Goal: Transaction & Acquisition: Purchase product/service

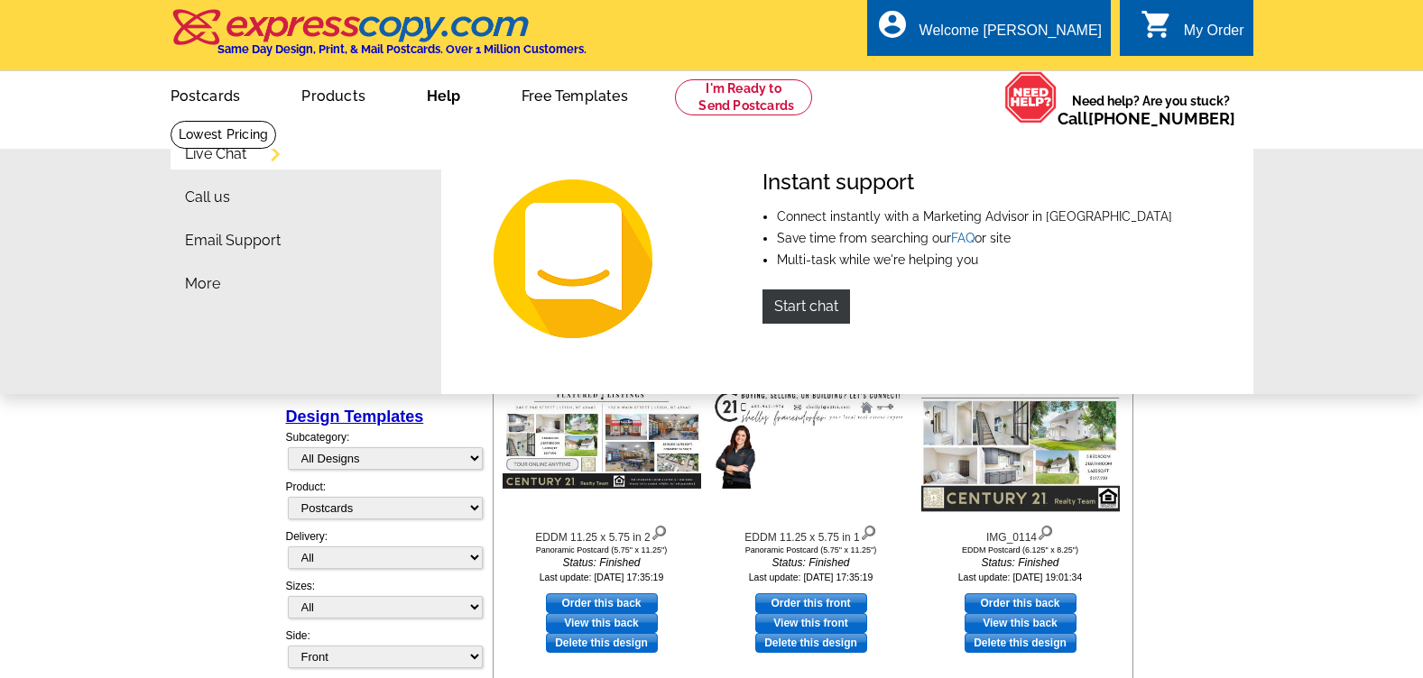
select select "1"
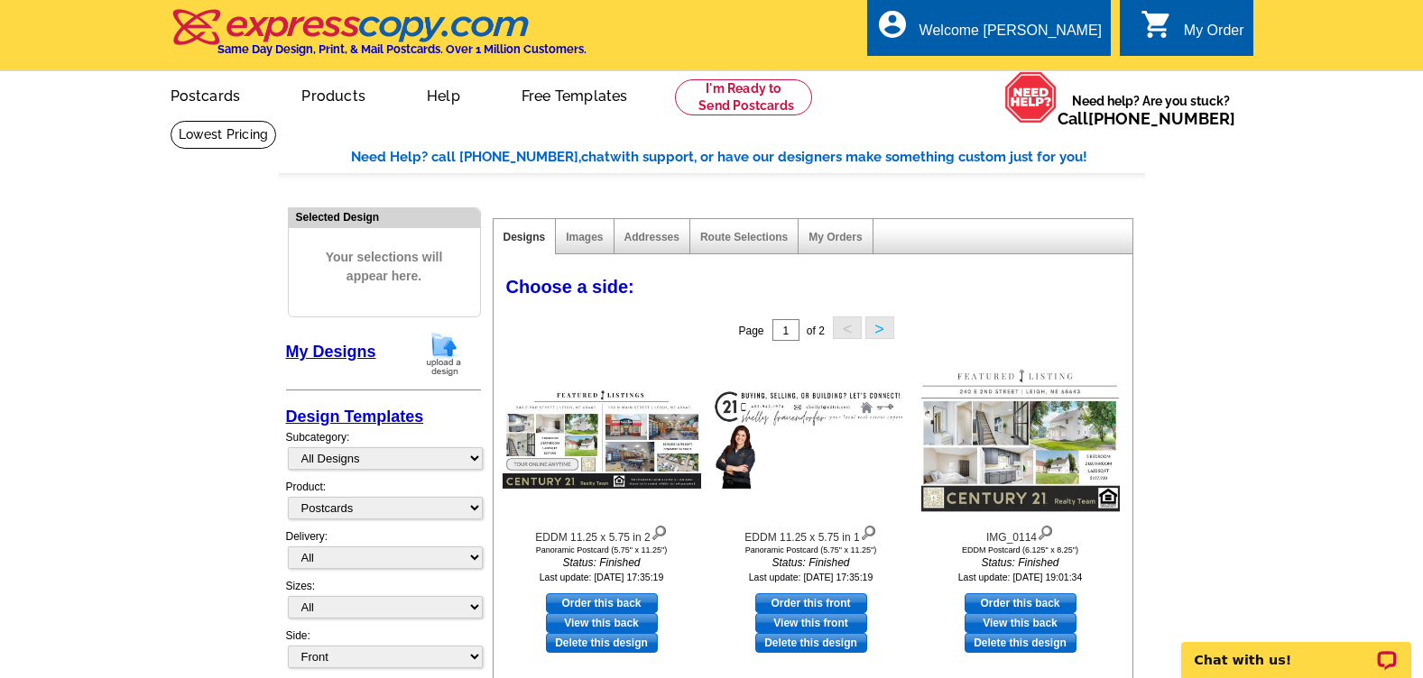
click at [341, 345] on link "My Designs" at bounding box center [331, 352] width 90 height 18
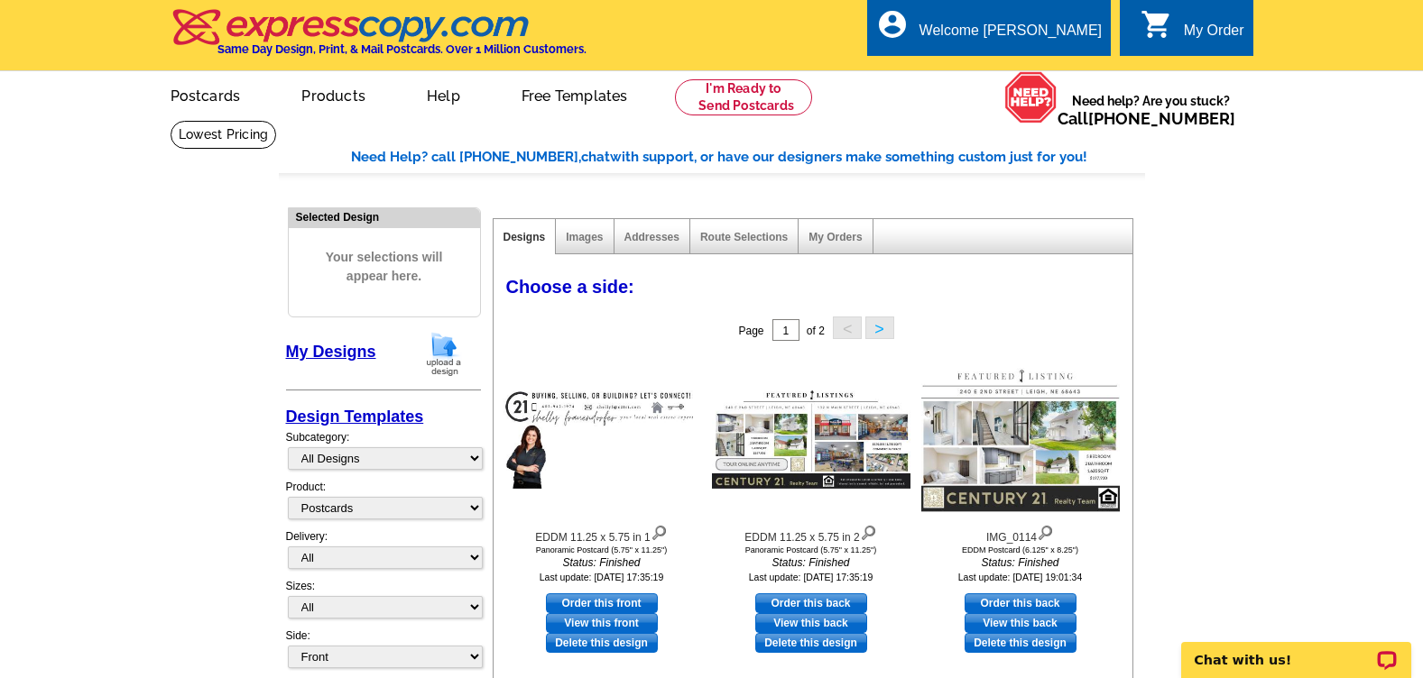
click at [447, 355] on img at bounding box center [443, 354] width 47 height 46
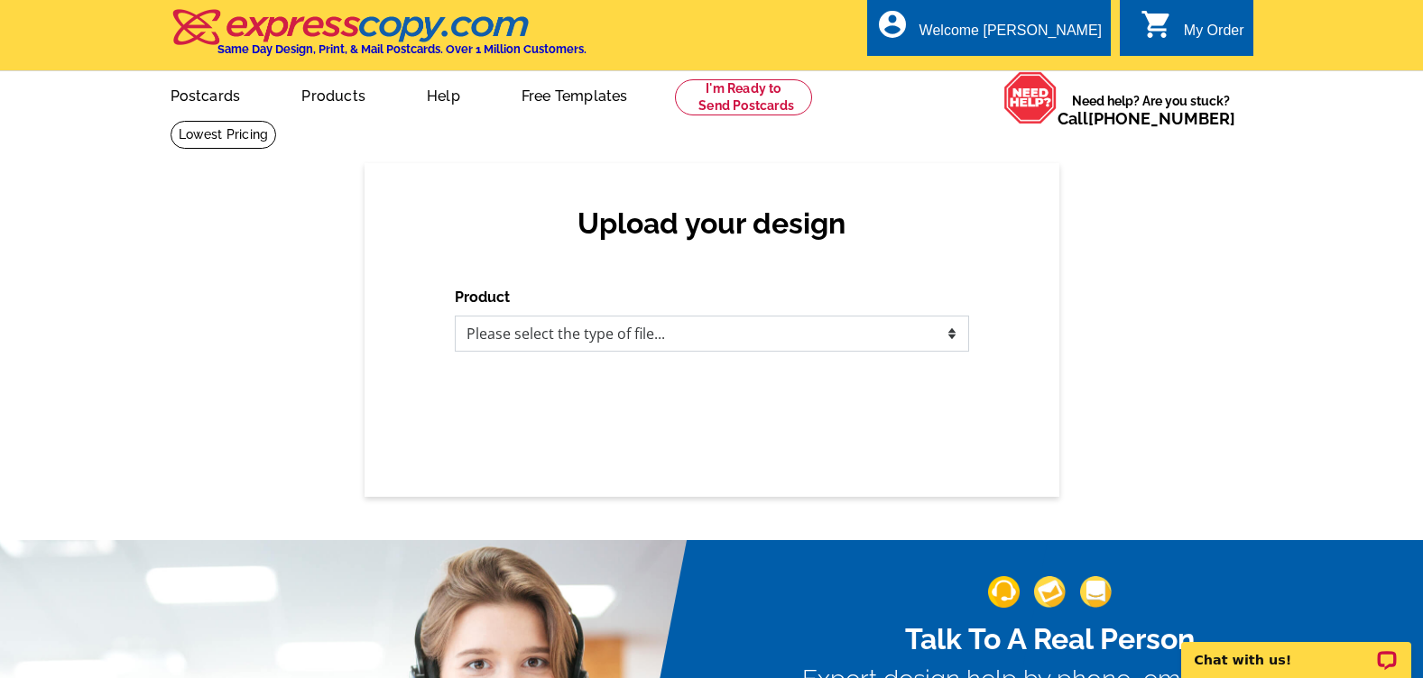
click at [767, 347] on select "Please select the type of file... Postcards Business Cards Letters and flyers G…" at bounding box center [712, 334] width 514 height 36
select select "1"
click at [455, 317] on select "Please select the type of file... Postcards Business Cards Letters and flyers G…" at bounding box center [712, 334] width 514 height 36
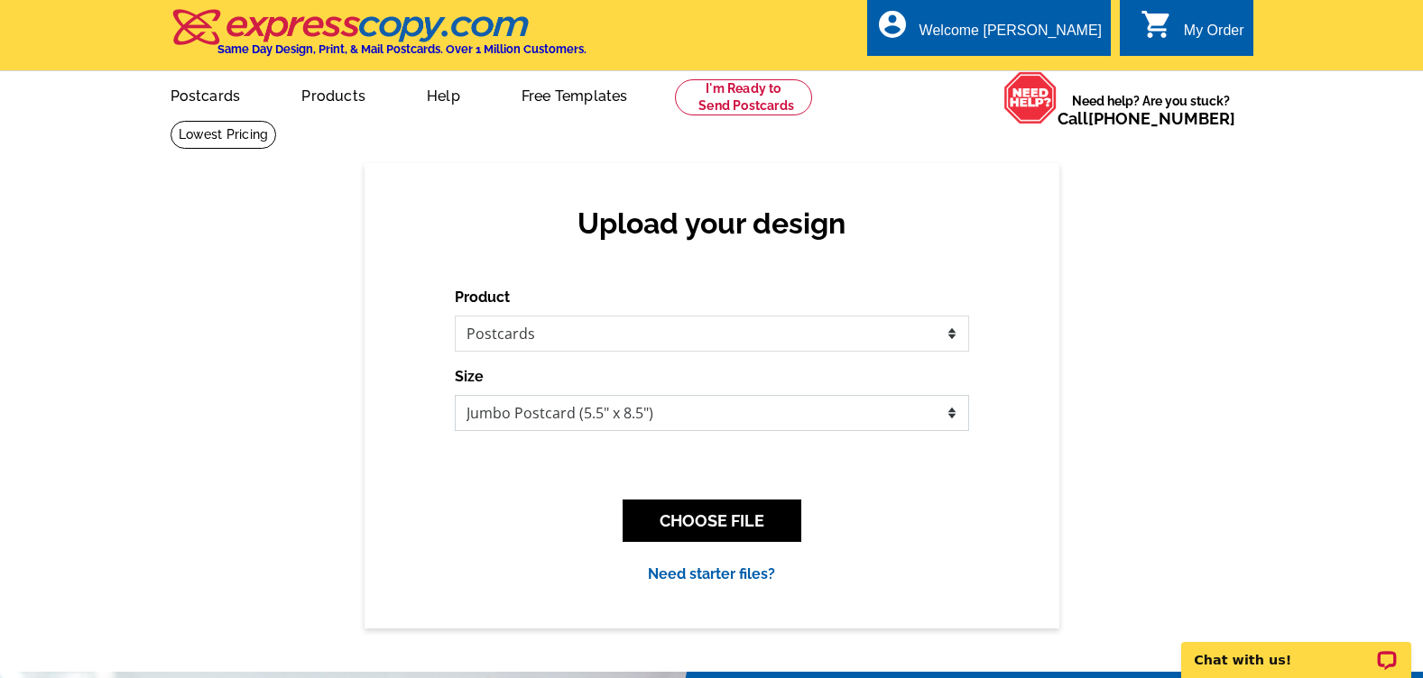
drag, startPoint x: 553, startPoint y: 422, endPoint x: 494, endPoint y: 422, distance: 58.6
click at [554, 424] on select "Jumbo Postcard (5.5" x 8.5") Regular Postcard (4.25" x 5.6") Panoramic Postcard…" at bounding box center [712, 413] width 514 height 36
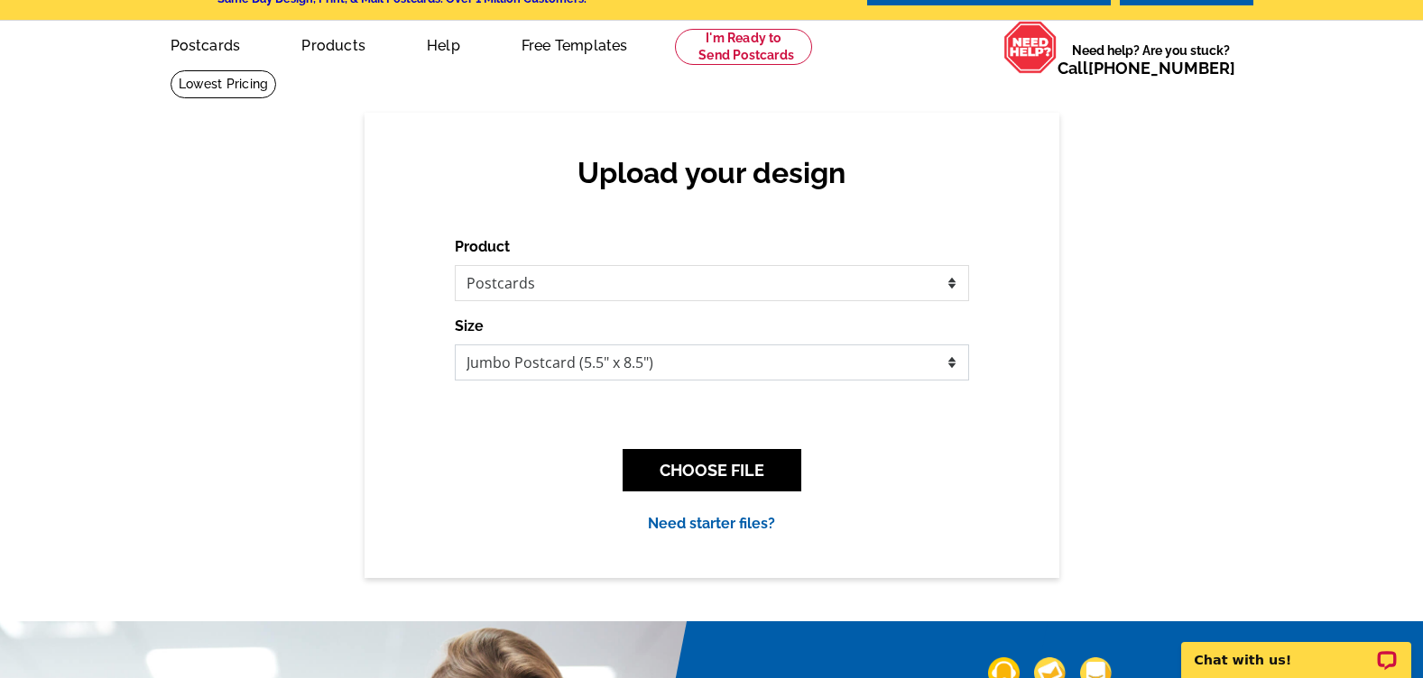
scroll to position [90, 0]
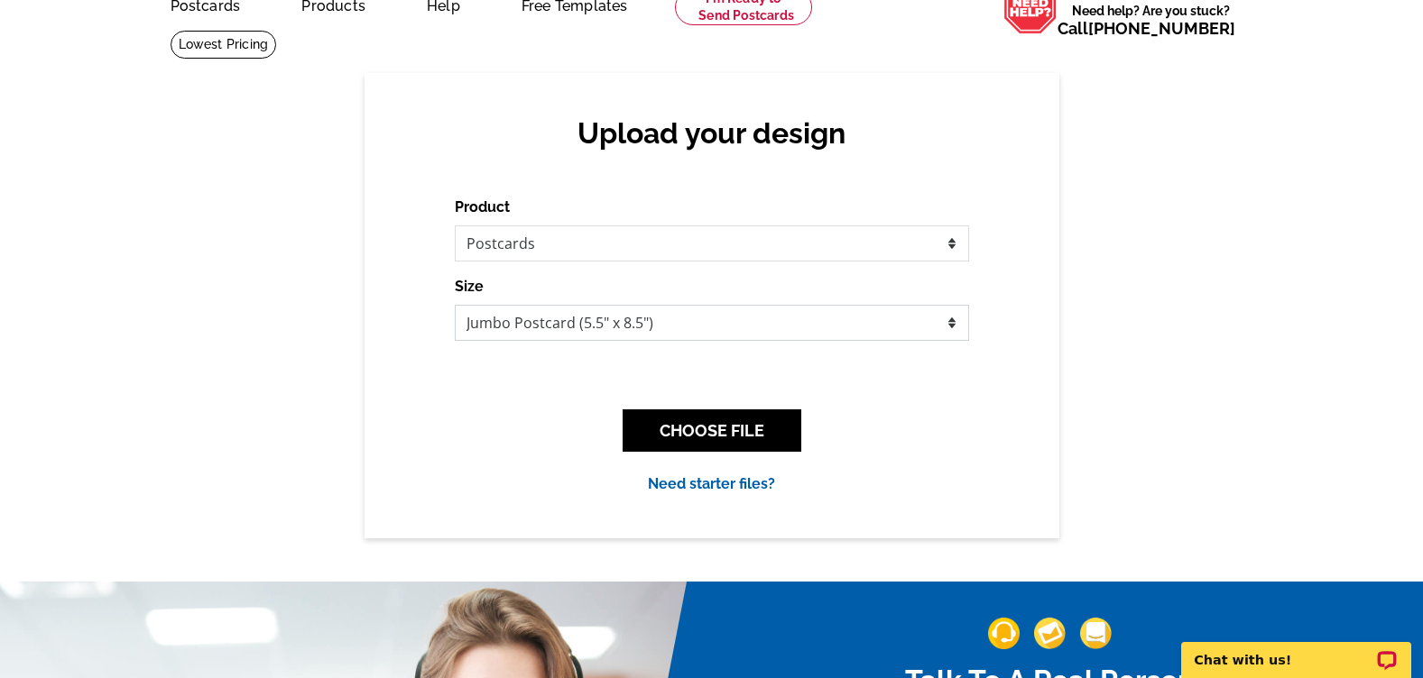
click at [502, 332] on select "Jumbo Postcard (5.5" x 8.5") Regular Postcard (4.25" x 5.6") Panoramic Postcard…" at bounding box center [712, 323] width 514 height 36
select select "3"
click at [455, 306] on select "Jumbo Postcard (5.5" x 8.5") Regular Postcard (4.25" x 5.6") Panoramic Postcard…" at bounding box center [712, 323] width 514 height 36
click at [712, 434] on button "CHOOSE FILE" at bounding box center [711, 431] width 179 height 42
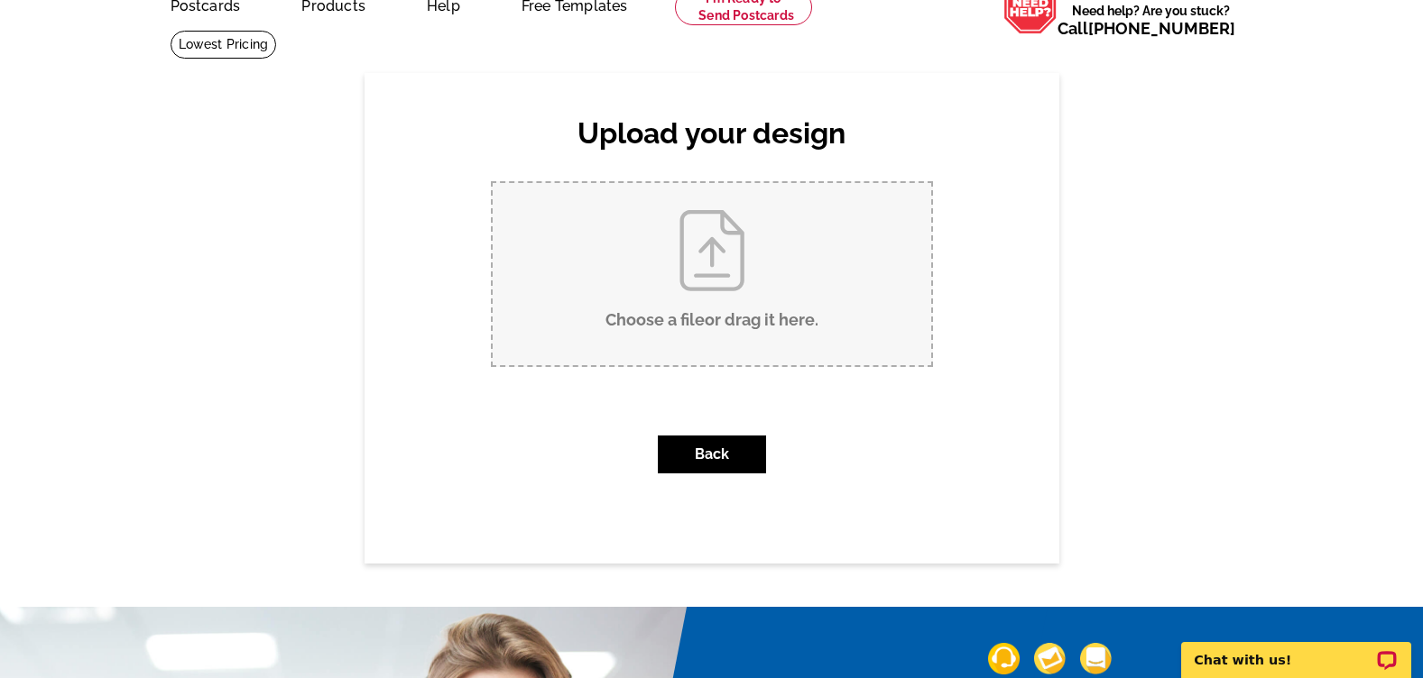
click at [718, 318] on input "Choose a file or drag it here ." at bounding box center [712, 274] width 438 height 182
click at [692, 301] on input "Choose a file or drag it here ." at bounding box center [712, 274] width 438 height 182
type input "C:\fakepath\CABIN MAILER.pdf"
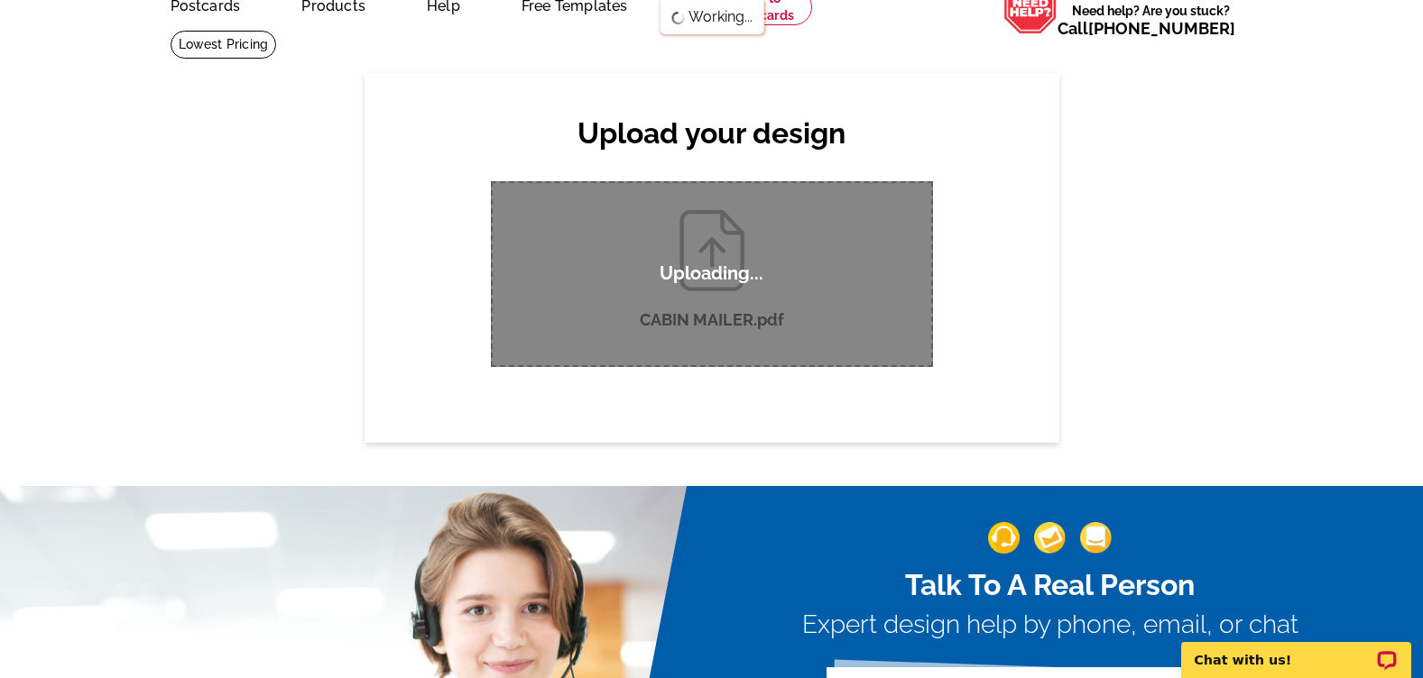
scroll to position [0, 0]
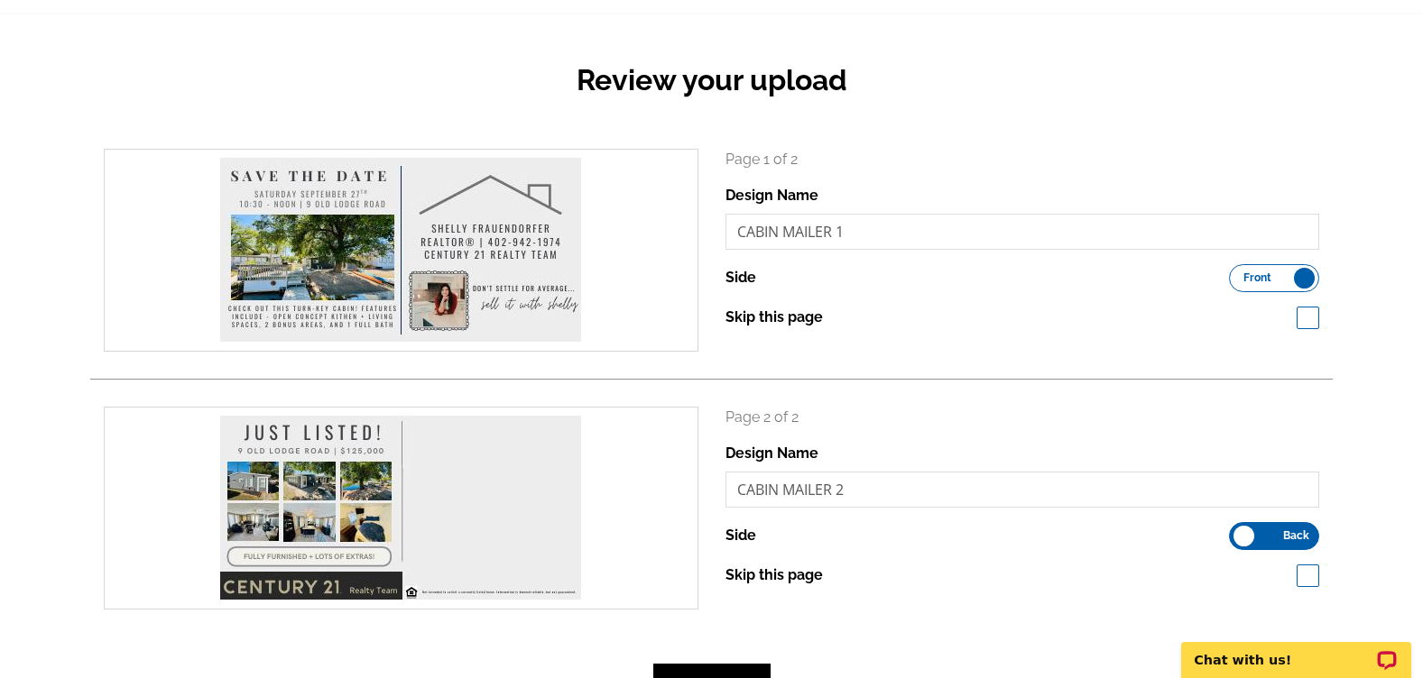
scroll to position [180, 0]
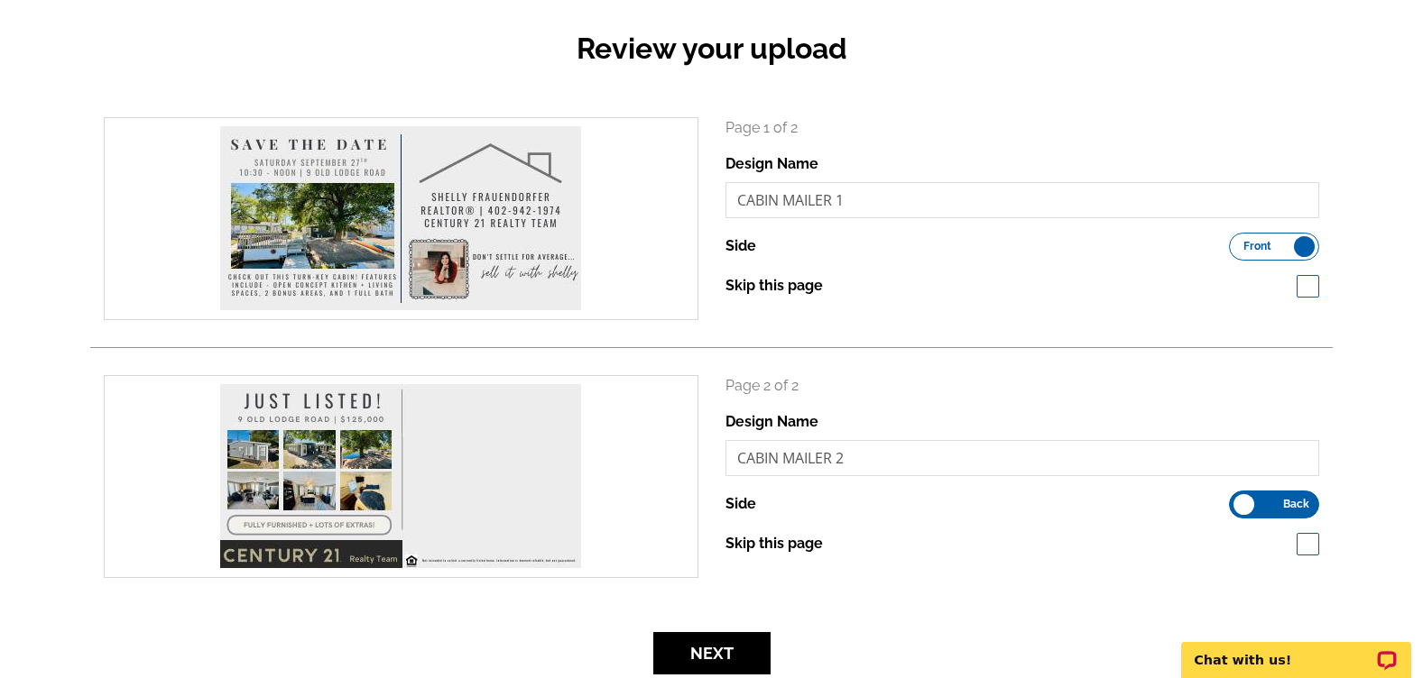
click at [1259, 513] on label "Front Back" at bounding box center [1274, 505] width 90 height 28
click at [1238, 500] on input "Front Back" at bounding box center [1238, 500] width 0 height 0
click at [1263, 241] on label "Front Back" at bounding box center [1274, 247] width 90 height 28
click at [1238, 242] on input "Front Back" at bounding box center [1238, 242] width 0 height 0
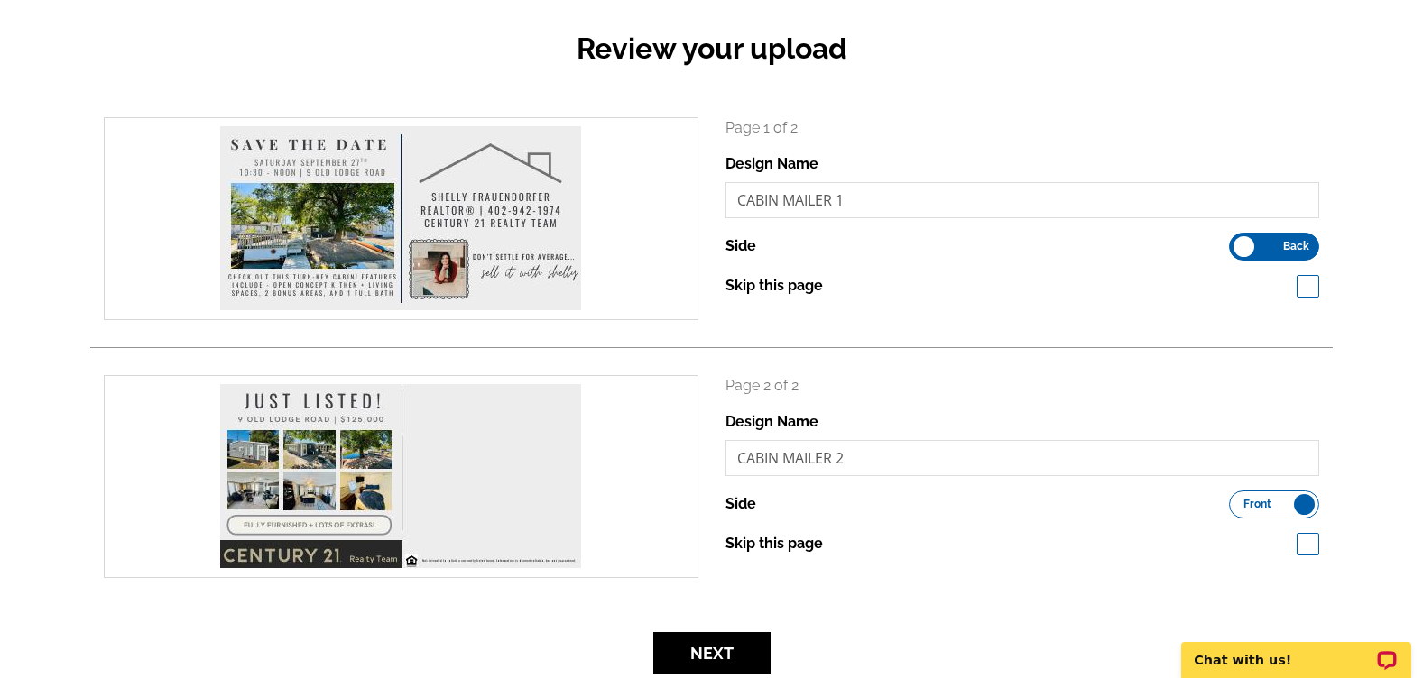
click at [58, 310] on div "Review your upload search Page 1 of 2 Design Name CABIN MAILER 1 Side Front Bac…" at bounding box center [711, 342] width 1423 height 718
click at [825, 197] on input "CABIN MAILER 1" at bounding box center [1022, 200] width 595 height 36
drag, startPoint x: 859, startPoint y: 203, endPoint x: 701, endPoint y: 191, distance: 158.3
click at [701, 191] on div "search Page 1 of 2 Design Name CABIN MAILER 1 Side Front Back Skip this page" at bounding box center [711, 218] width 1242 height 203
type input "LOPEZ CABIN"
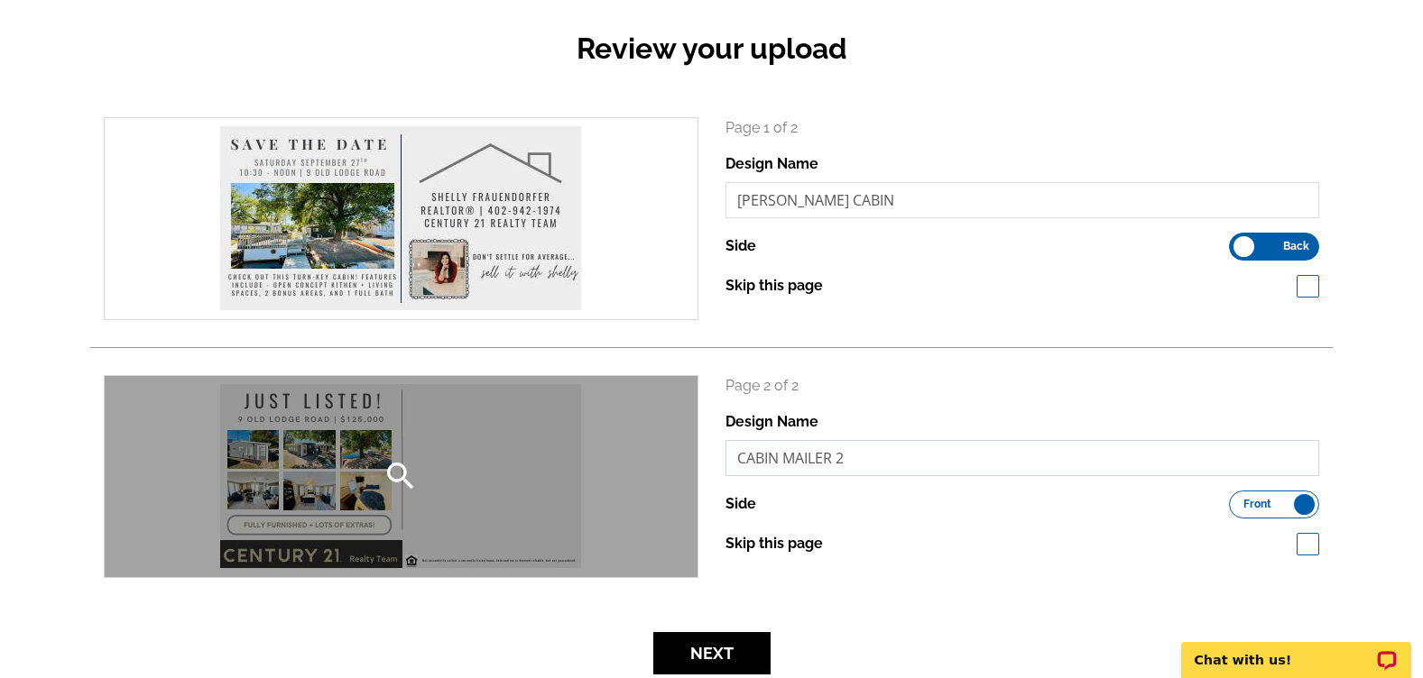
drag, startPoint x: 862, startPoint y: 460, endPoint x: 683, endPoint y: 462, distance: 178.6
click at [683, 463] on div "search Page 2 of 2 Design Name CABIN MAILER 2 Side Front Back Skip this page" at bounding box center [711, 476] width 1242 height 203
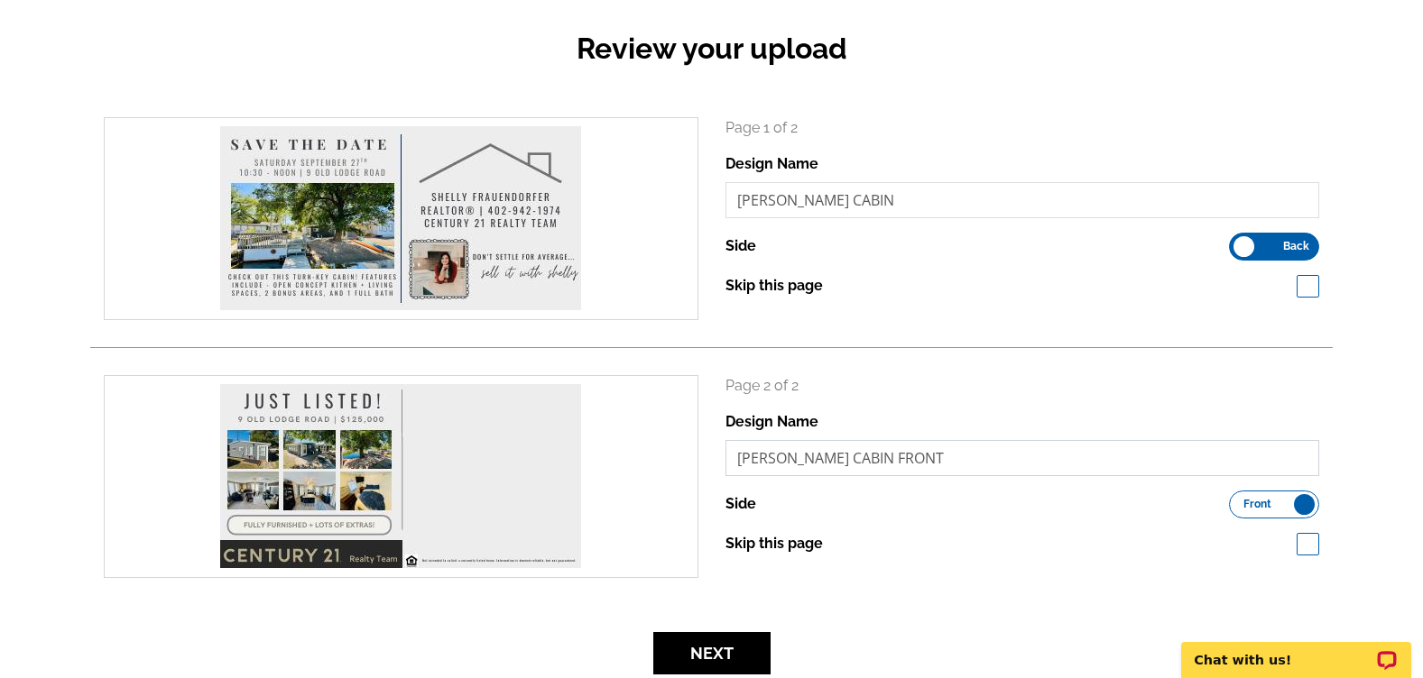
type input "LOPEZ CABIN FRONT"
click at [848, 202] on input "LOPEZ CABIN" at bounding box center [1022, 200] width 595 height 36
type input "LOPEZ CABIN BACK"
click at [696, 337] on div "search Page 1 of 2 Design Name LOPEZ CABIN BACK Side Front Back Skip this page" at bounding box center [711, 232] width 1242 height 231
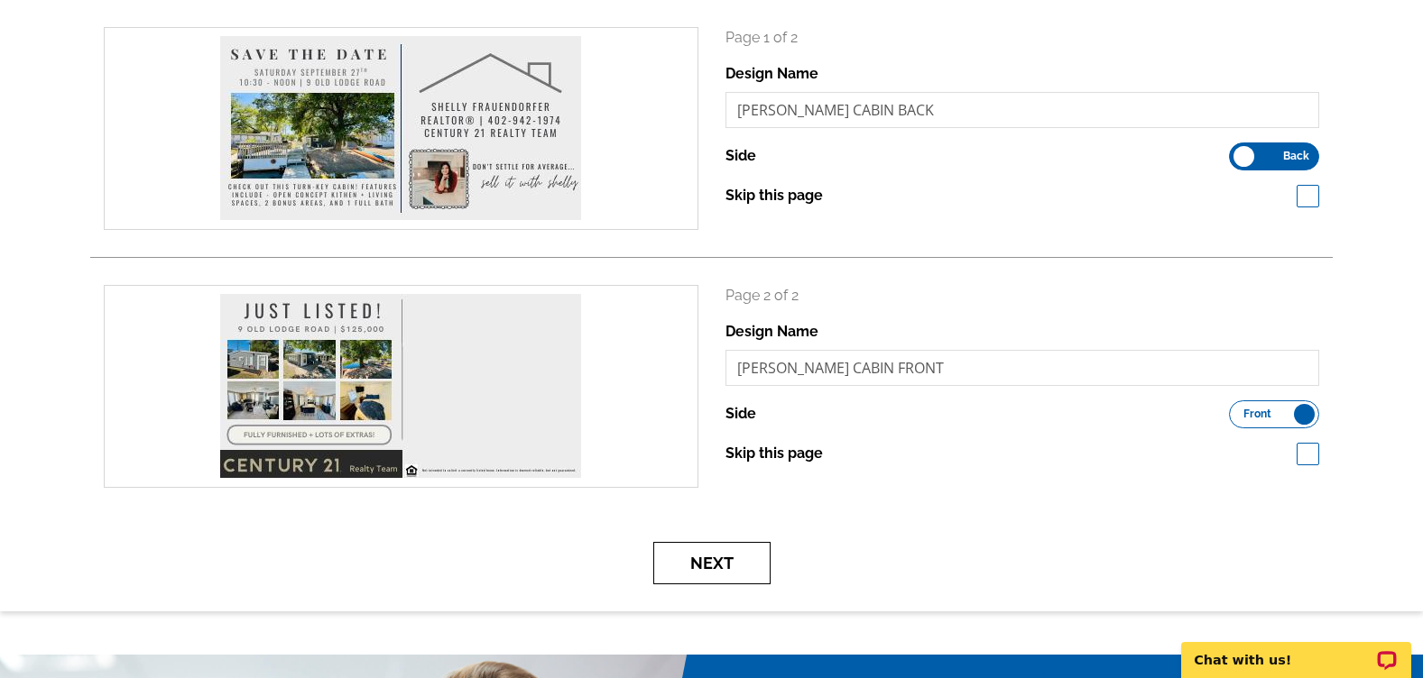
click at [705, 550] on button "Next" at bounding box center [711, 563] width 117 height 42
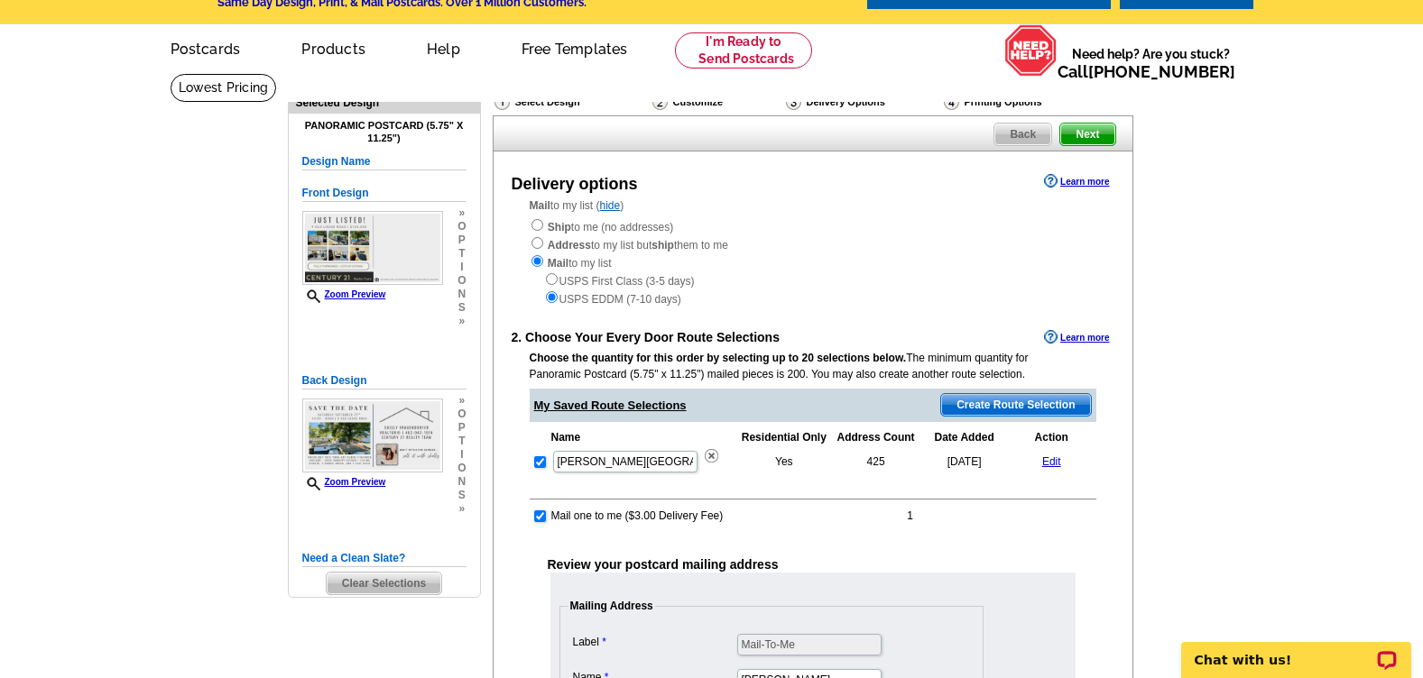
scroll to position [90, 0]
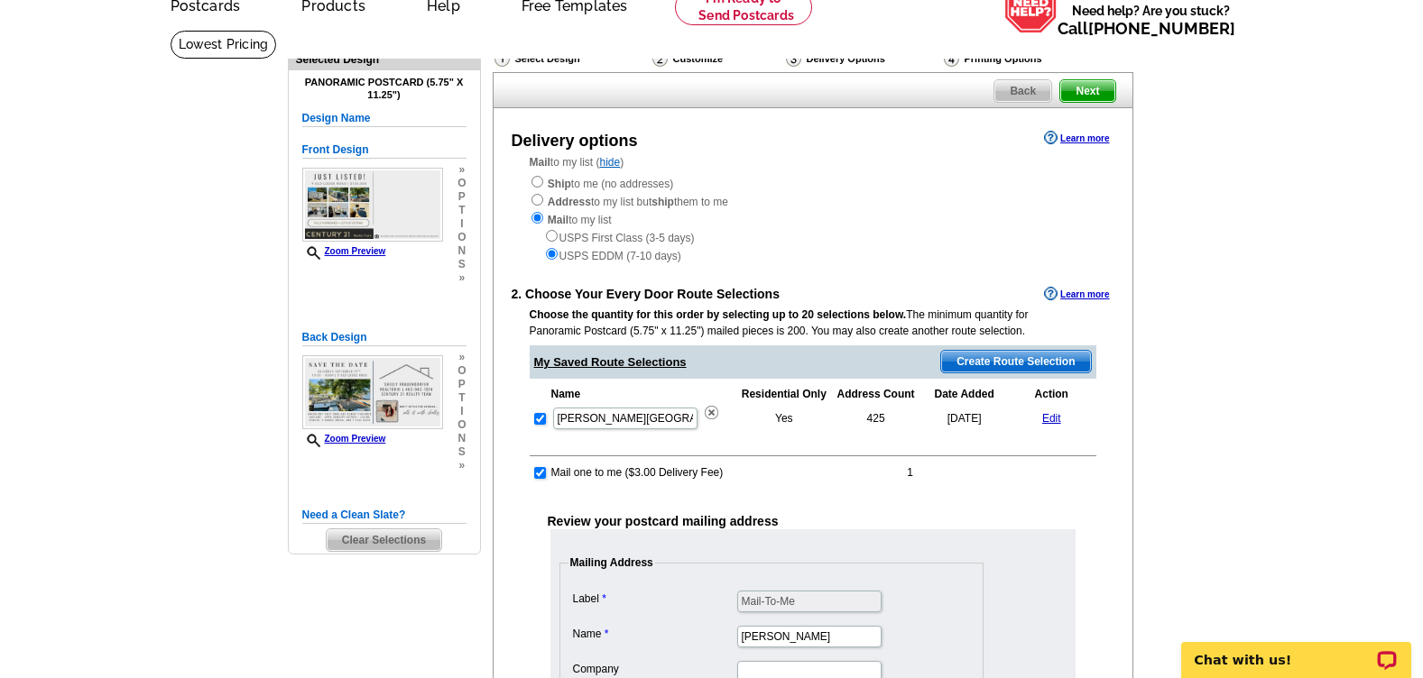
click at [213, 384] on main "Need Help? call [PHONE_NUMBER], chat with support, or have our designers make s…" at bounding box center [711, 604] width 1423 height 1149
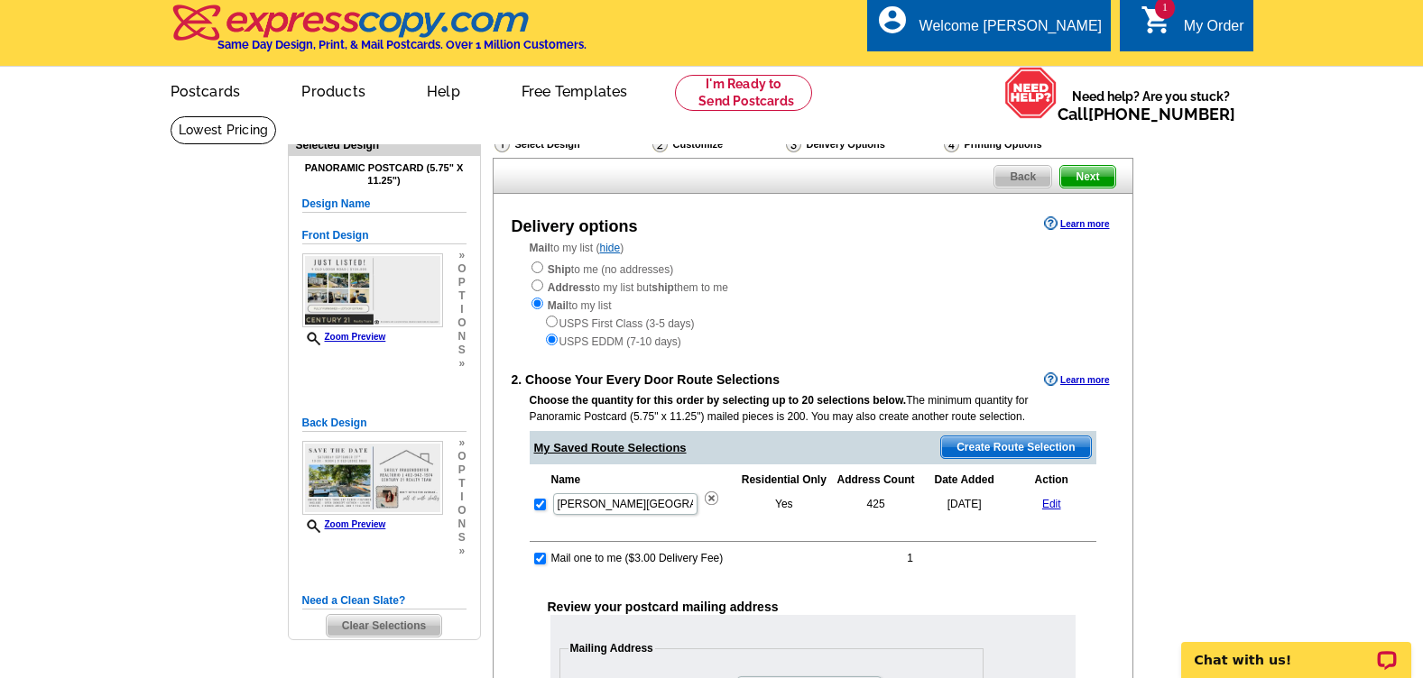
scroll to position [0, 0]
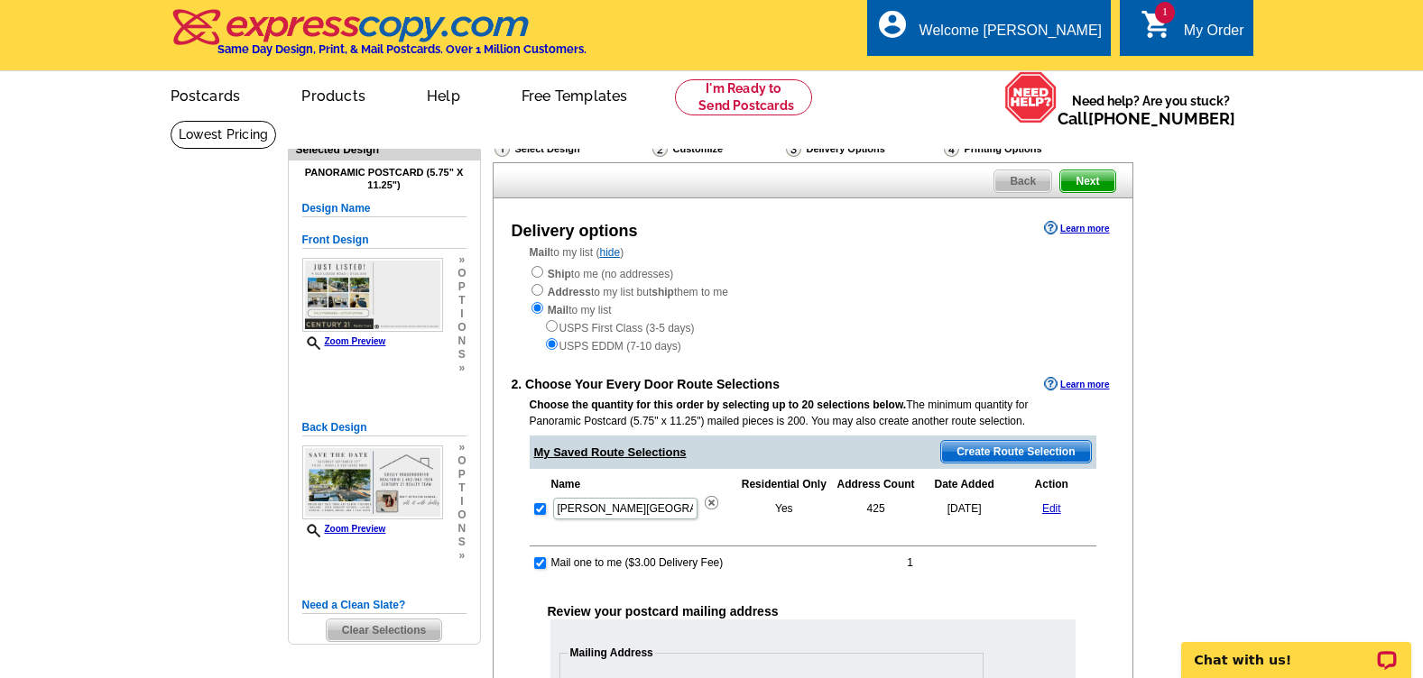
click at [1013, 182] on span "Back" at bounding box center [1022, 182] width 57 height 22
click at [560, 143] on div "Select Design" at bounding box center [572, 151] width 158 height 23
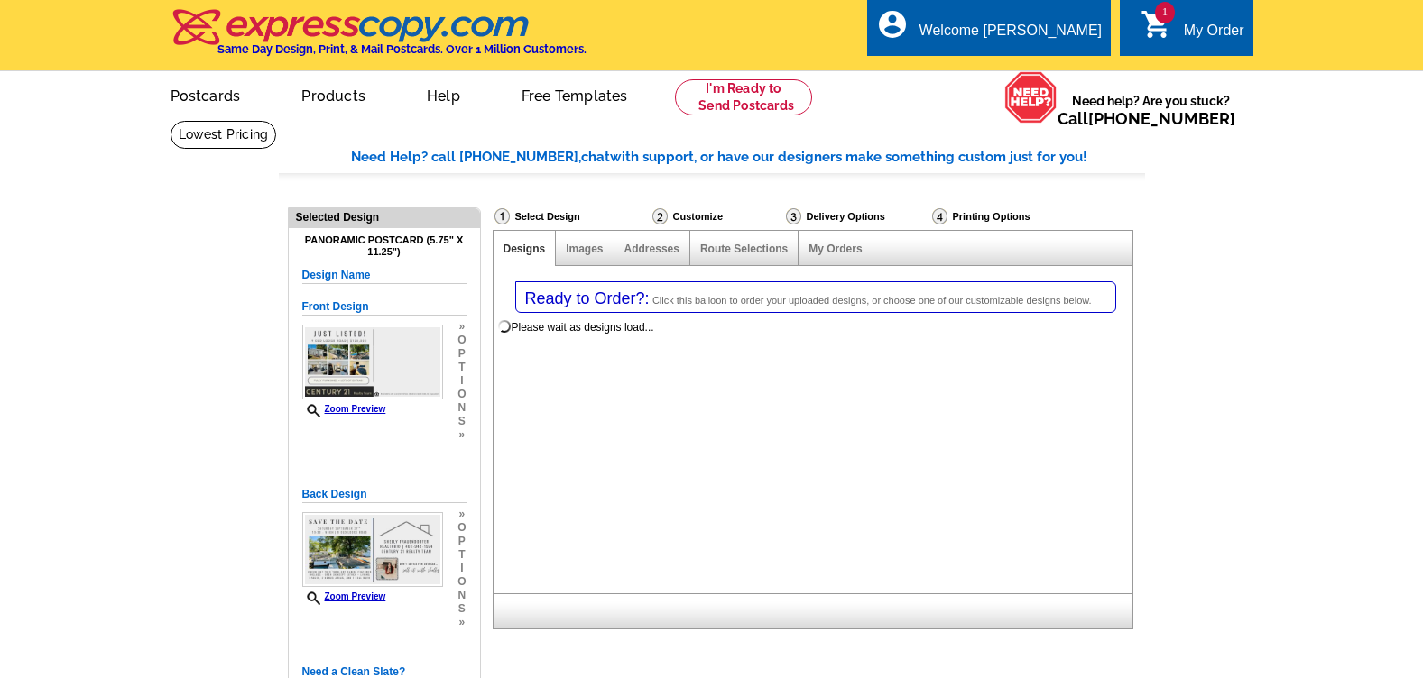
select select "1"
select select "3"
select select "785"
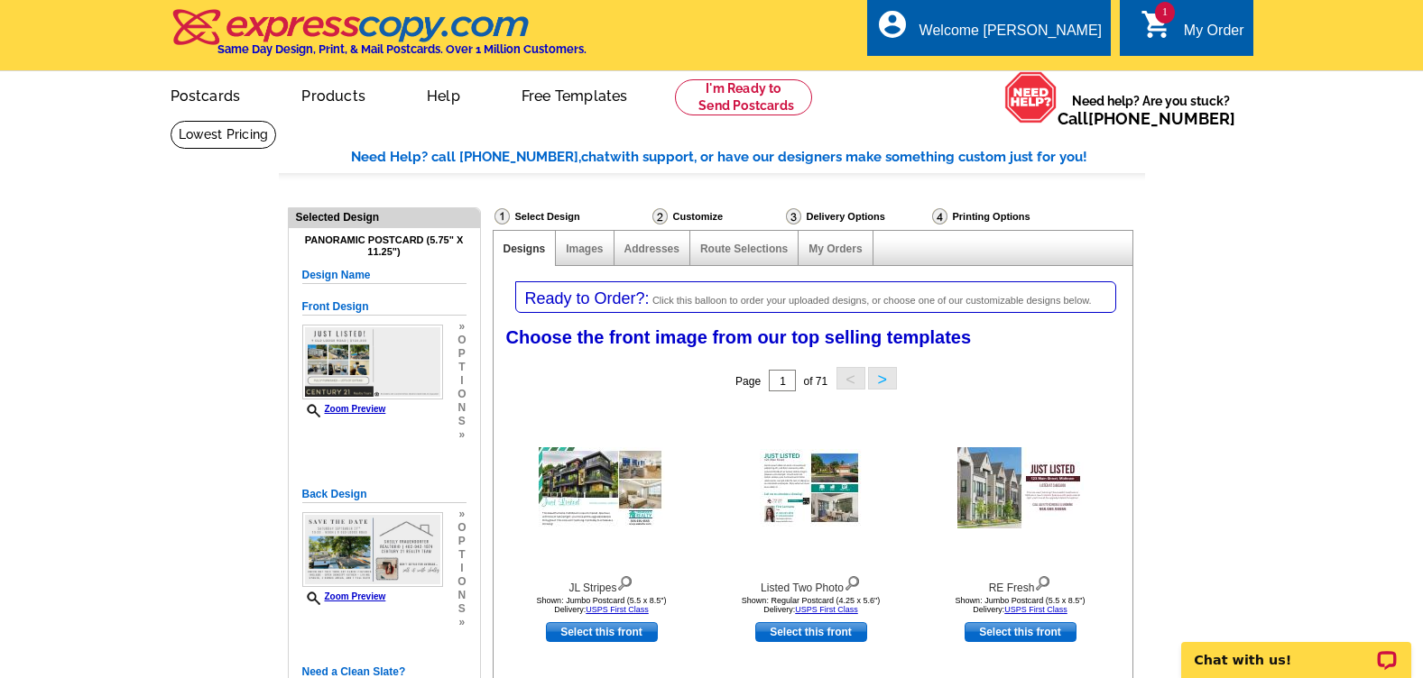
click at [1176, 24] on link "1 shopping_cart My Order" at bounding box center [1192, 31] width 104 height 23
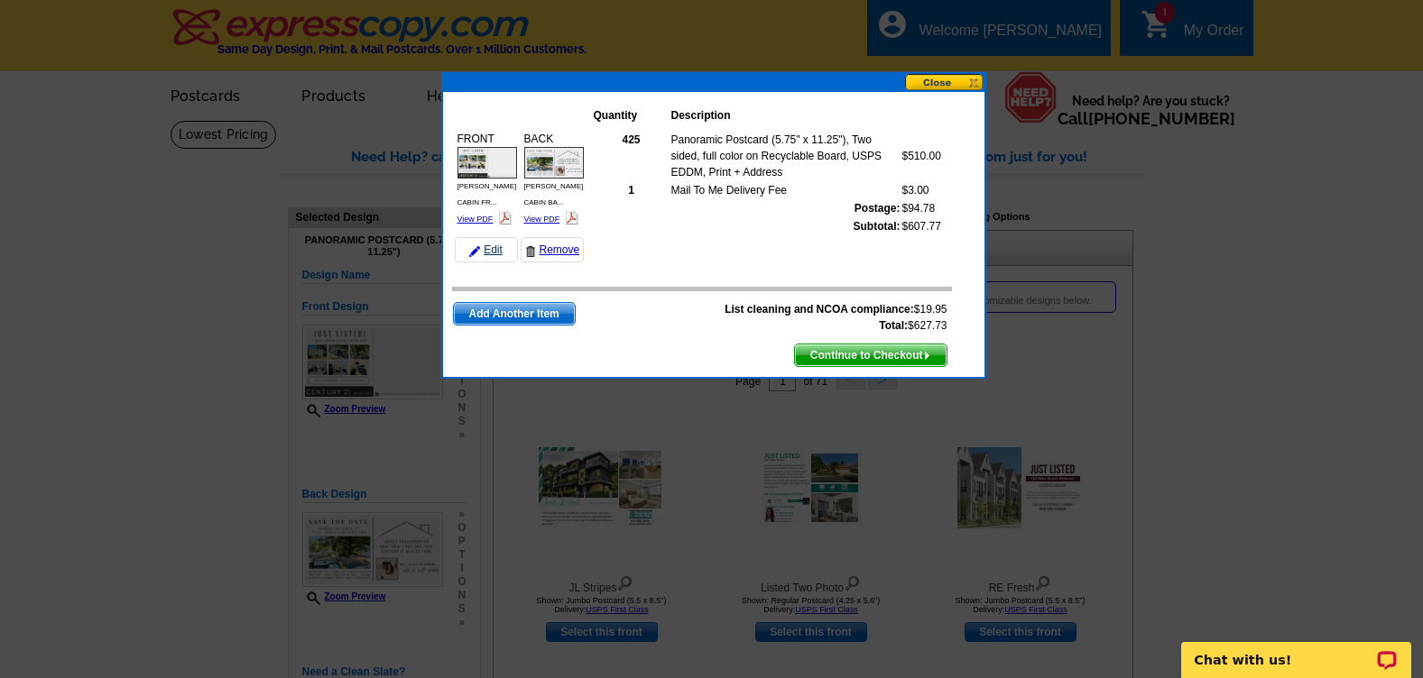
click at [494, 251] on link "Edit" at bounding box center [486, 249] width 63 height 25
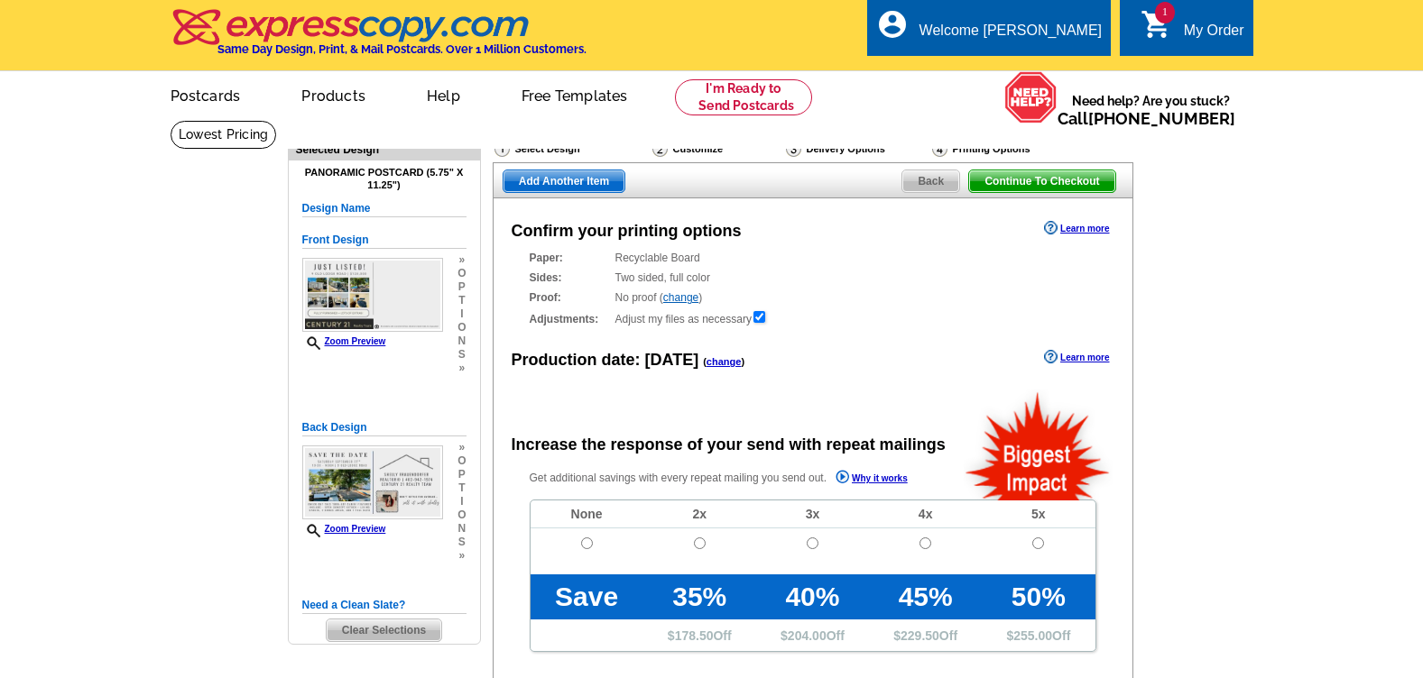
radio input "false"
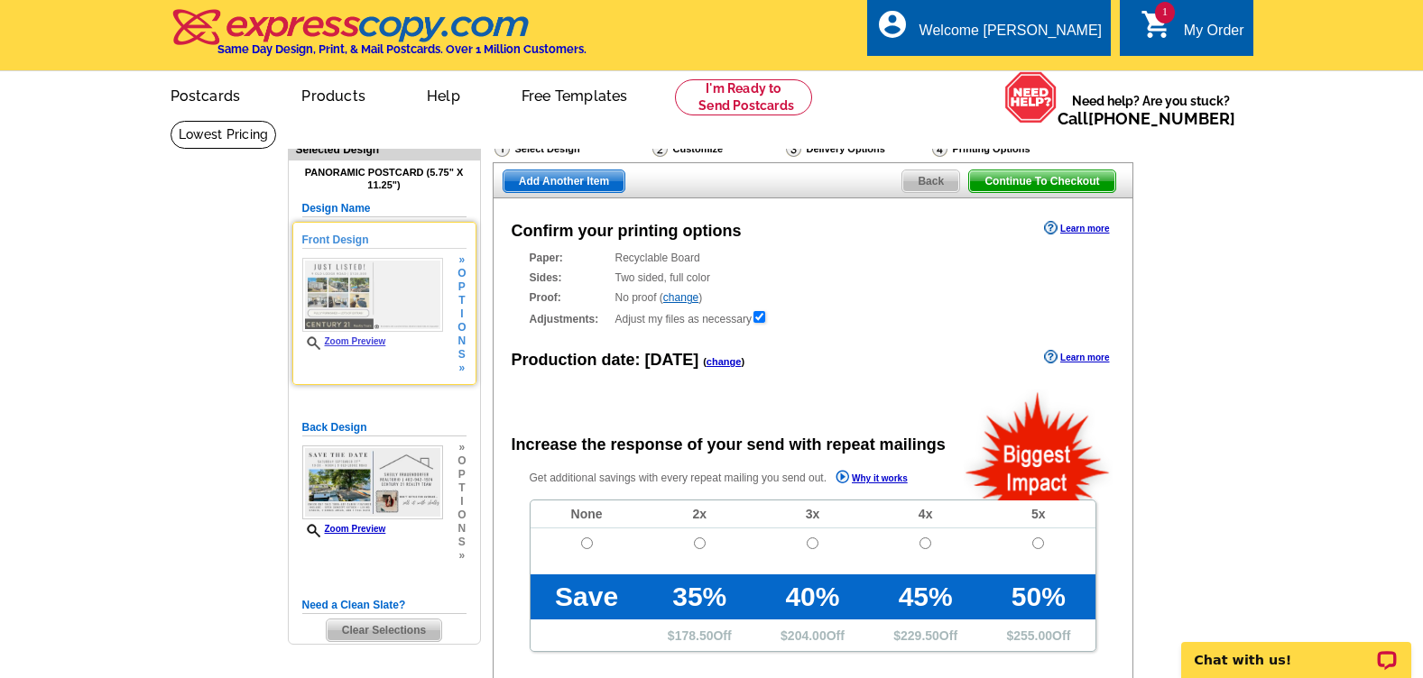
click at [373, 337] on div "Zoom Preview" at bounding box center [372, 304] width 141 height 93
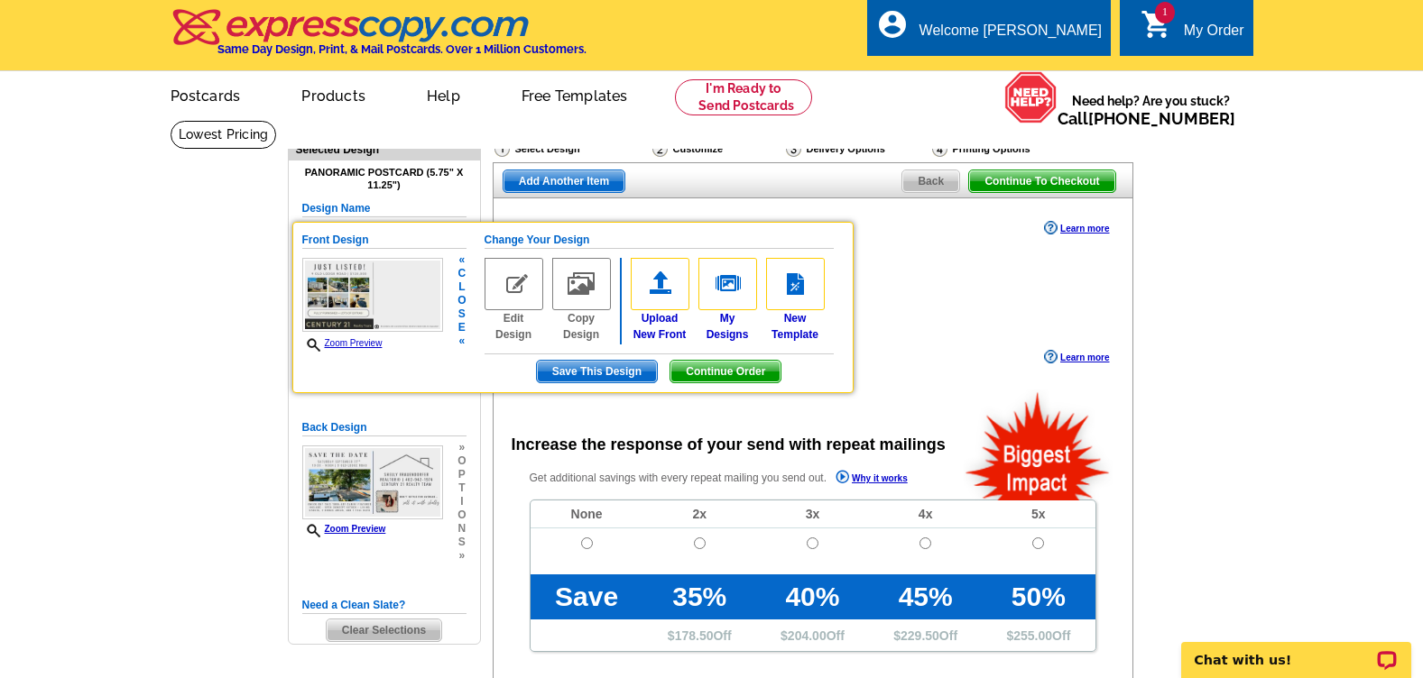
click at [512, 285] on img at bounding box center [513, 284] width 59 height 52
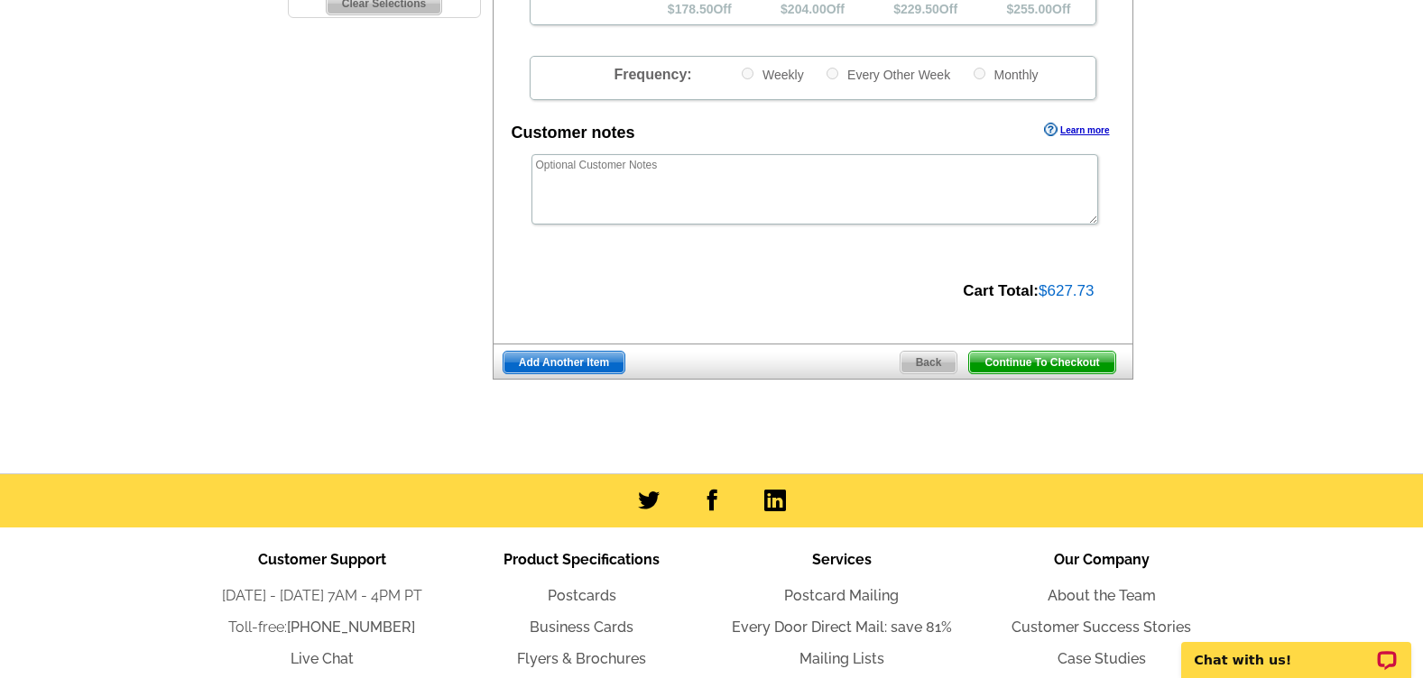
scroll to position [632, 0]
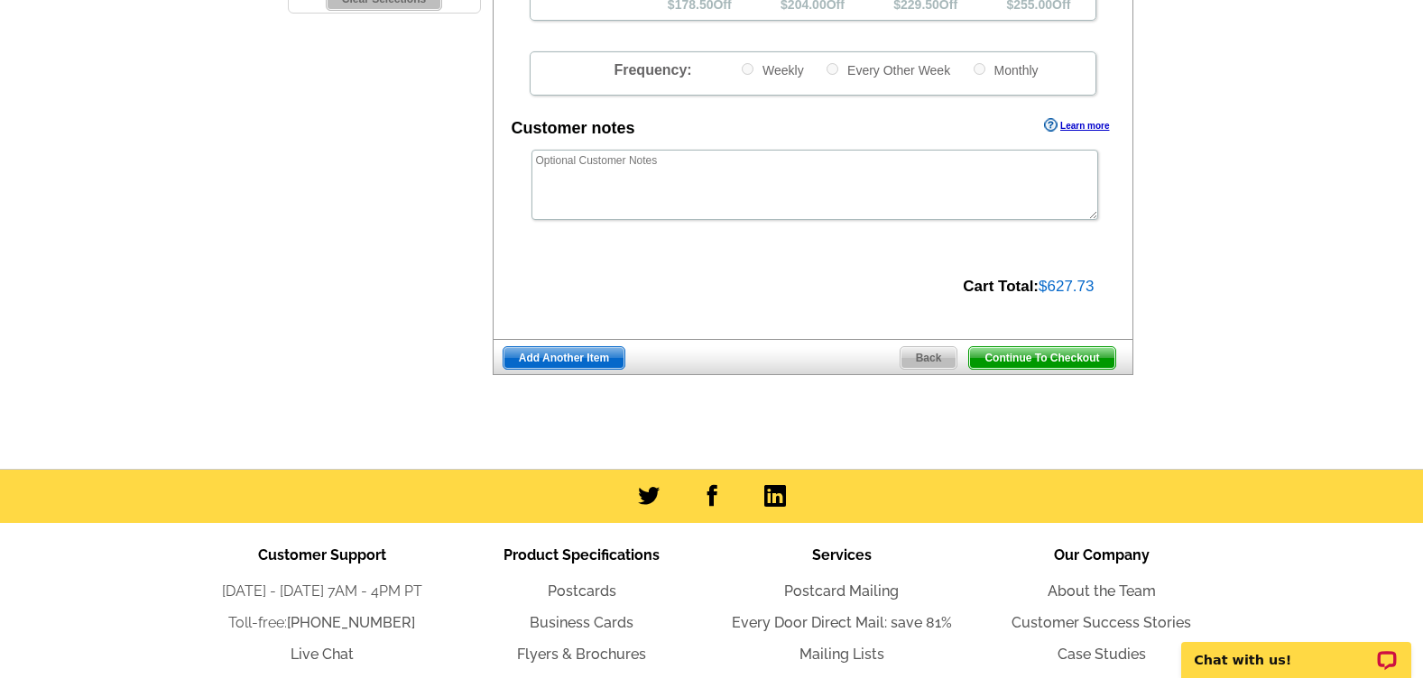
drag, startPoint x: 1041, startPoint y: 355, endPoint x: 455, endPoint y: 348, distance: 586.5
click at [1041, 355] on span "Continue To Checkout" at bounding box center [1041, 358] width 145 height 22
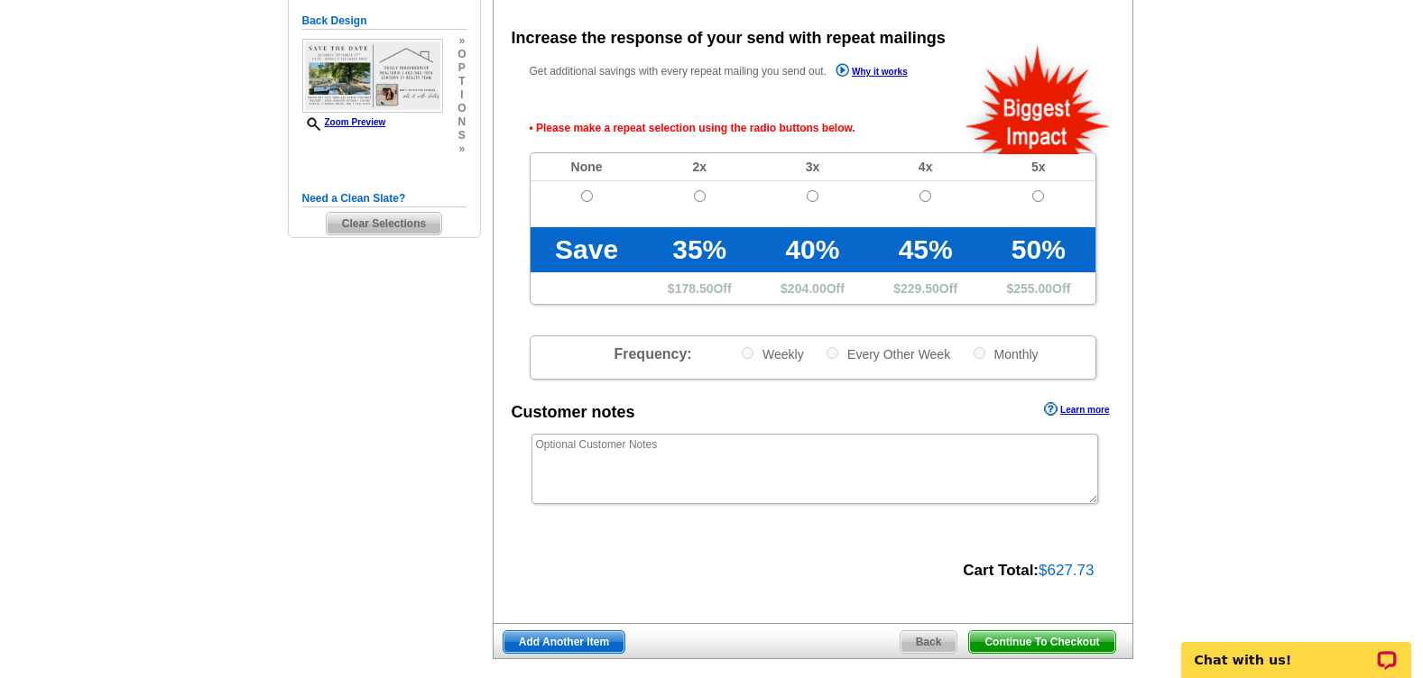
scroll to position [404, 0]
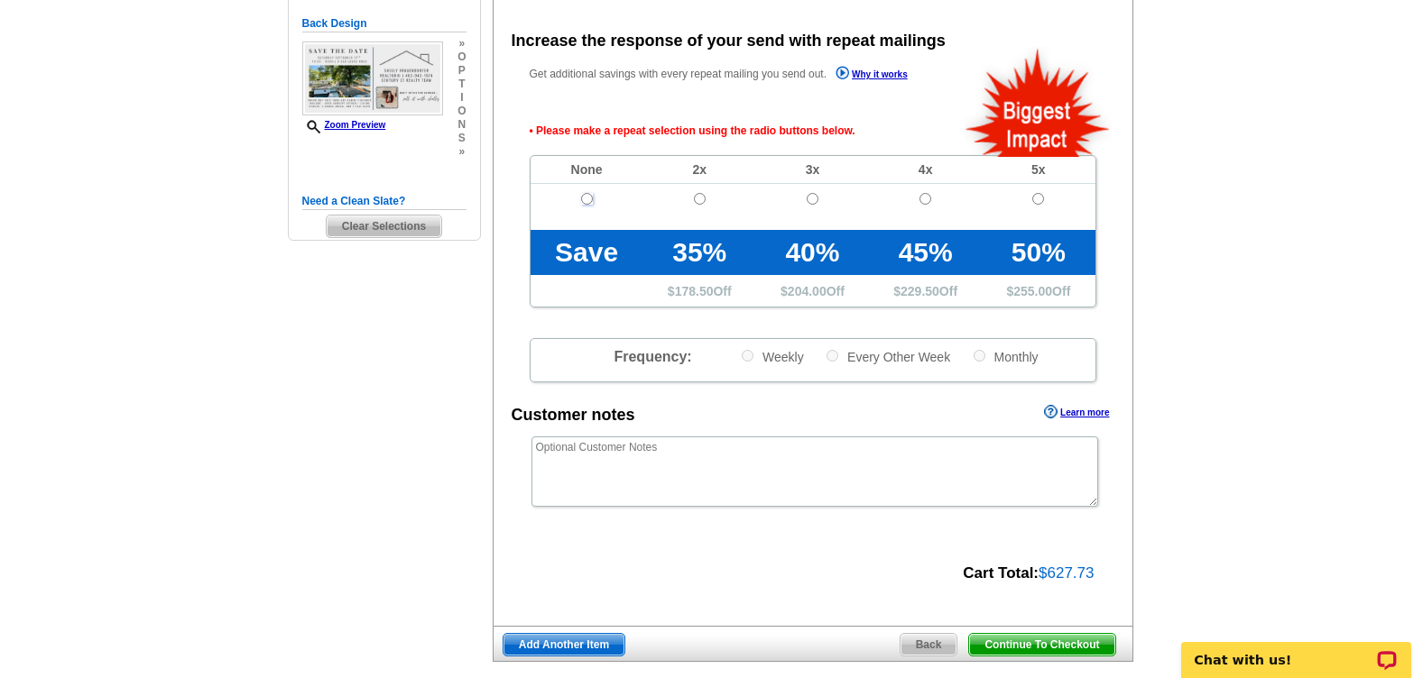
click at [587, 204] on input "radio" at bounding box center [587, 199] width 12 height 12
radio input "true"
click at [1042, 642] on span "Continue To Checkout" at bounding box center [1041, 645] width 145 height 22
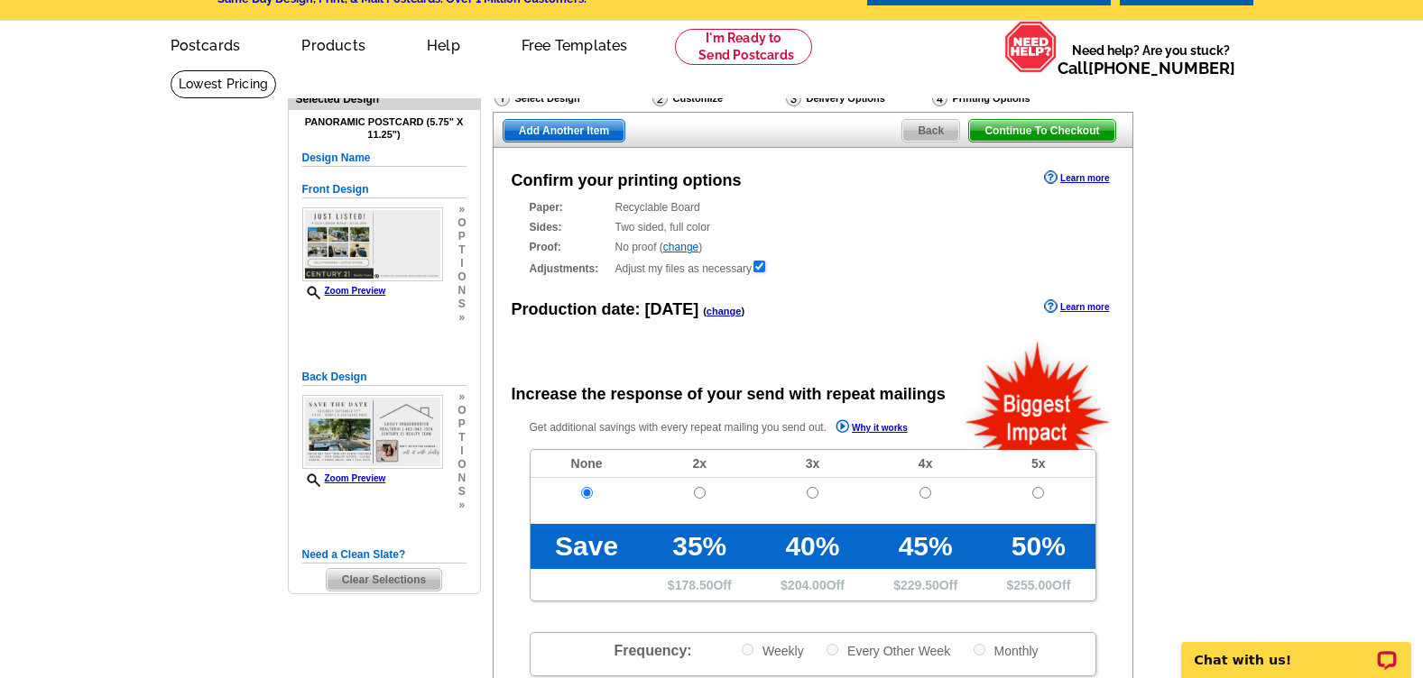
scroll to position [90, 0]
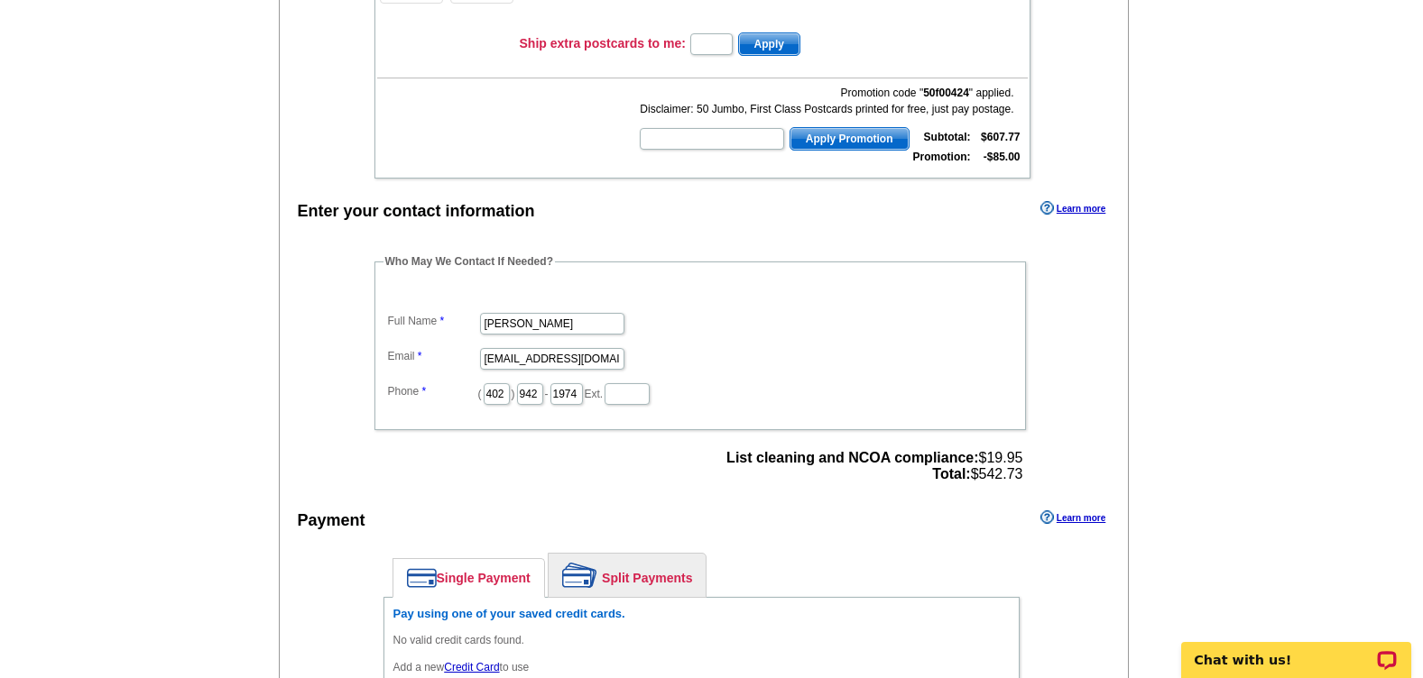
scroll to position [451, 0]
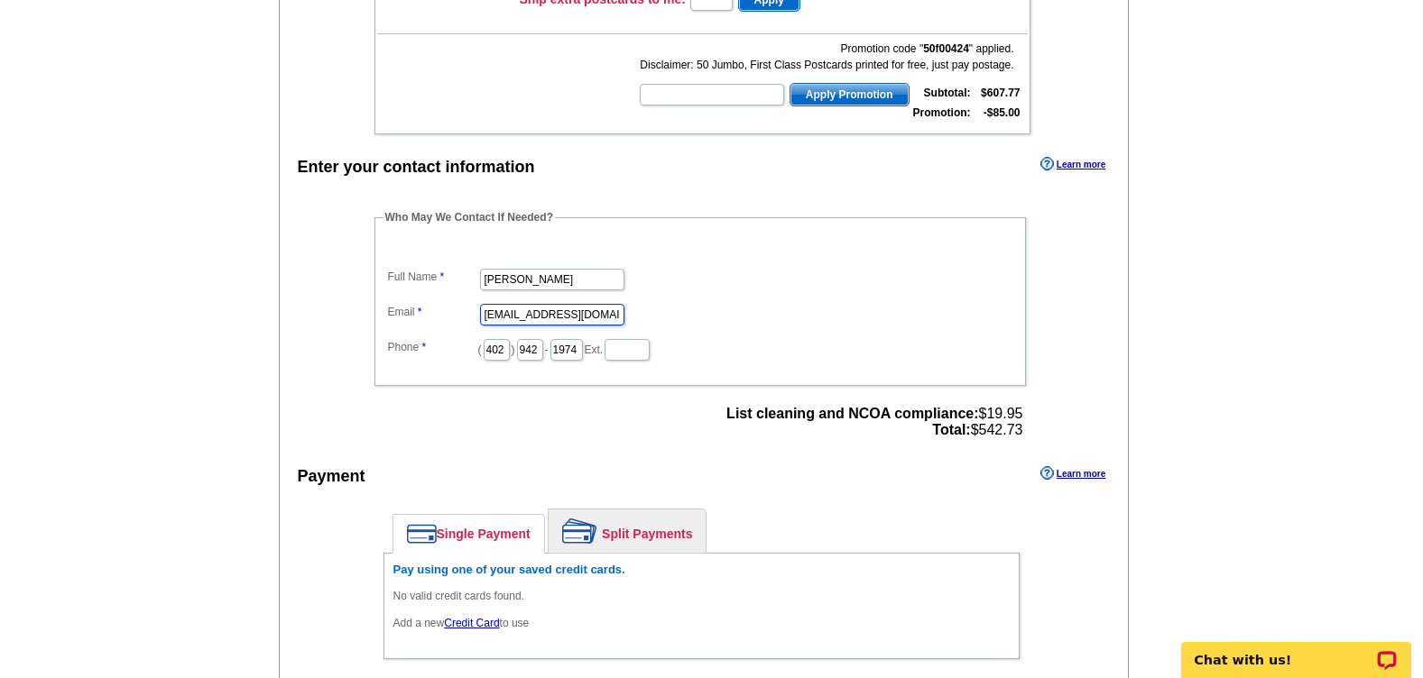
click at [503, 313] on input "shellyfrauendorfer@hotmail.com" at bounding box center [552, 315] width 144 height 22
drag, startPoint x: 483, startPoint y: 320, endPoint x: 741, endPoint y: 306, distance: 258.4
click at [741, 306] on dd "[EMAIL_ADDRESS][DOMAIN_NAME]" at bounding box center [699, 314] width 633 height 28
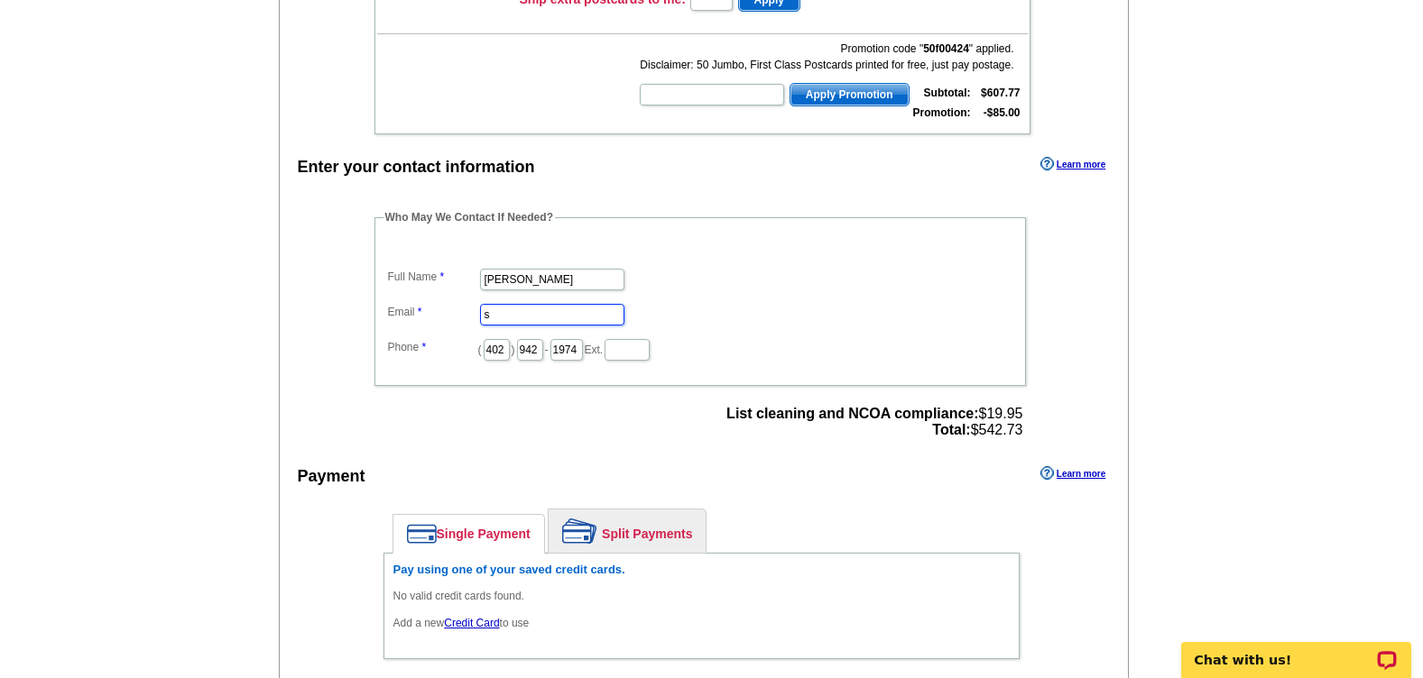
type input "[EMAIL_ADDRESS][DOMAIN_NAME]"
click at [371, 337] on div "Who May We Contact If Needed? Full Name Shelly Frauendorfer Email shellyf@c21rt…" at bounding box center [701, 326] width 726 height 235
click at [326, 337] on div "Enter your contact information Learn more Who May We Contact If Needed? Full Na…" at bounding box center [704, 477] width 849 height 651
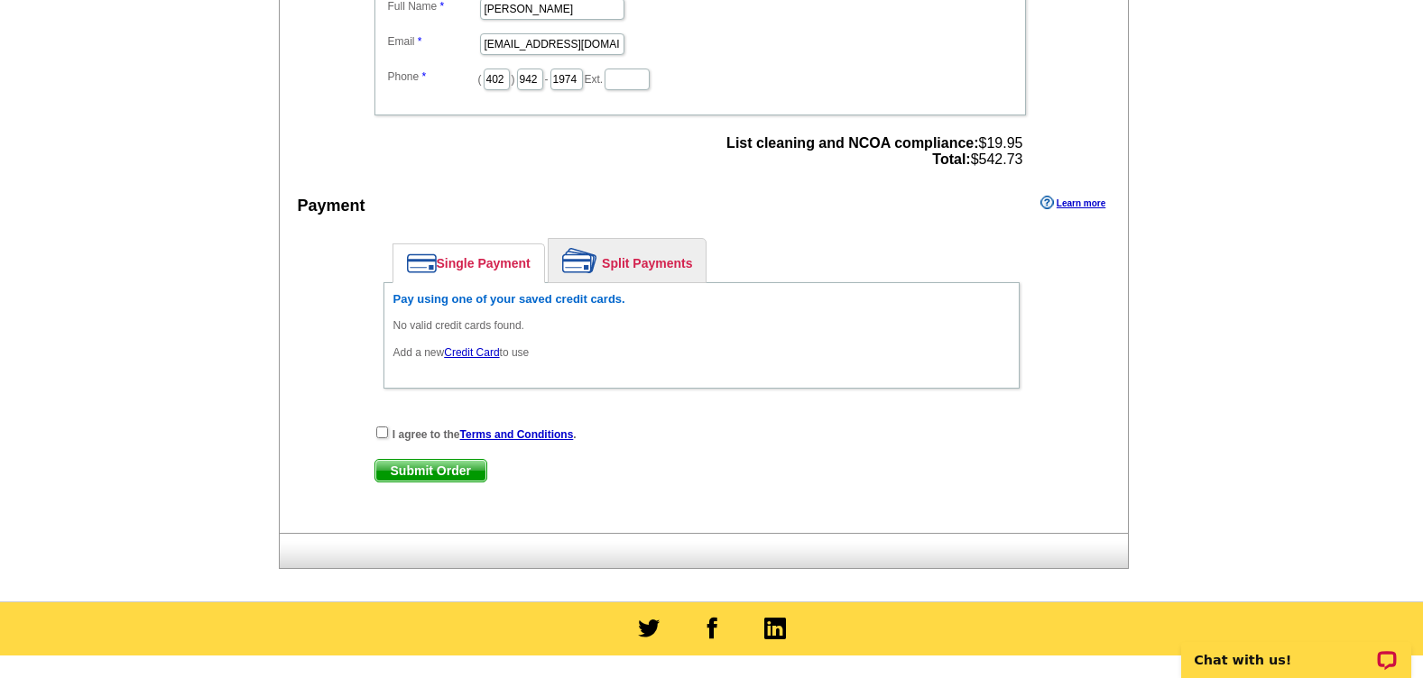
scroll to position [812, 0]
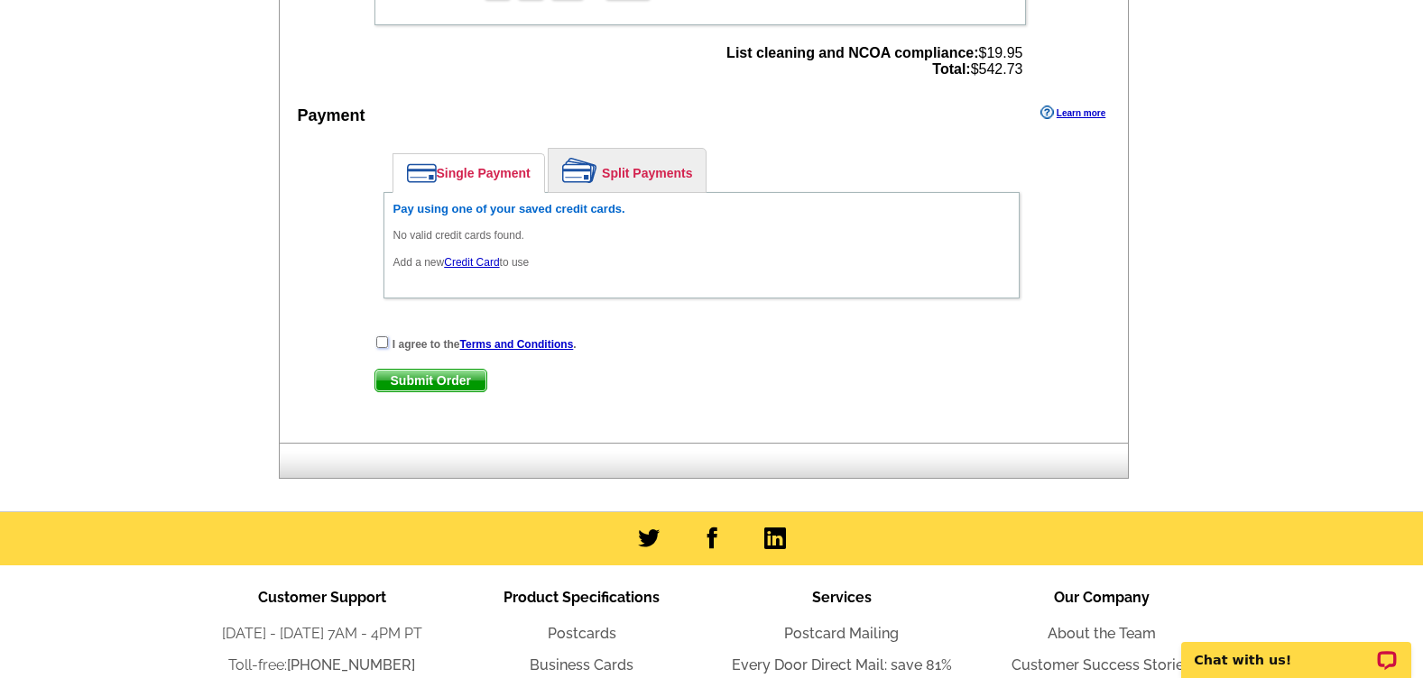
click at [383, 347] on input "checkbox" at bounding box center [382, 343] width 12 height 12
checkbox input "true"
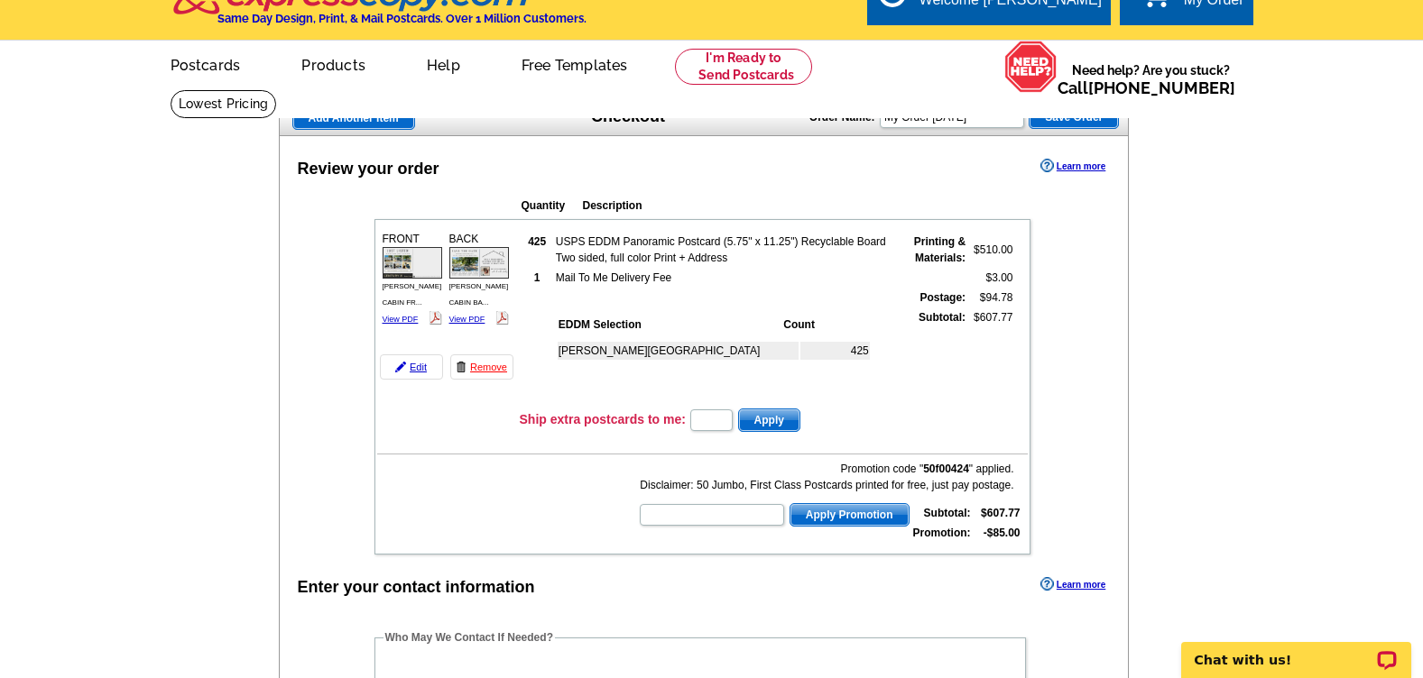
scroll to position [0, 0]
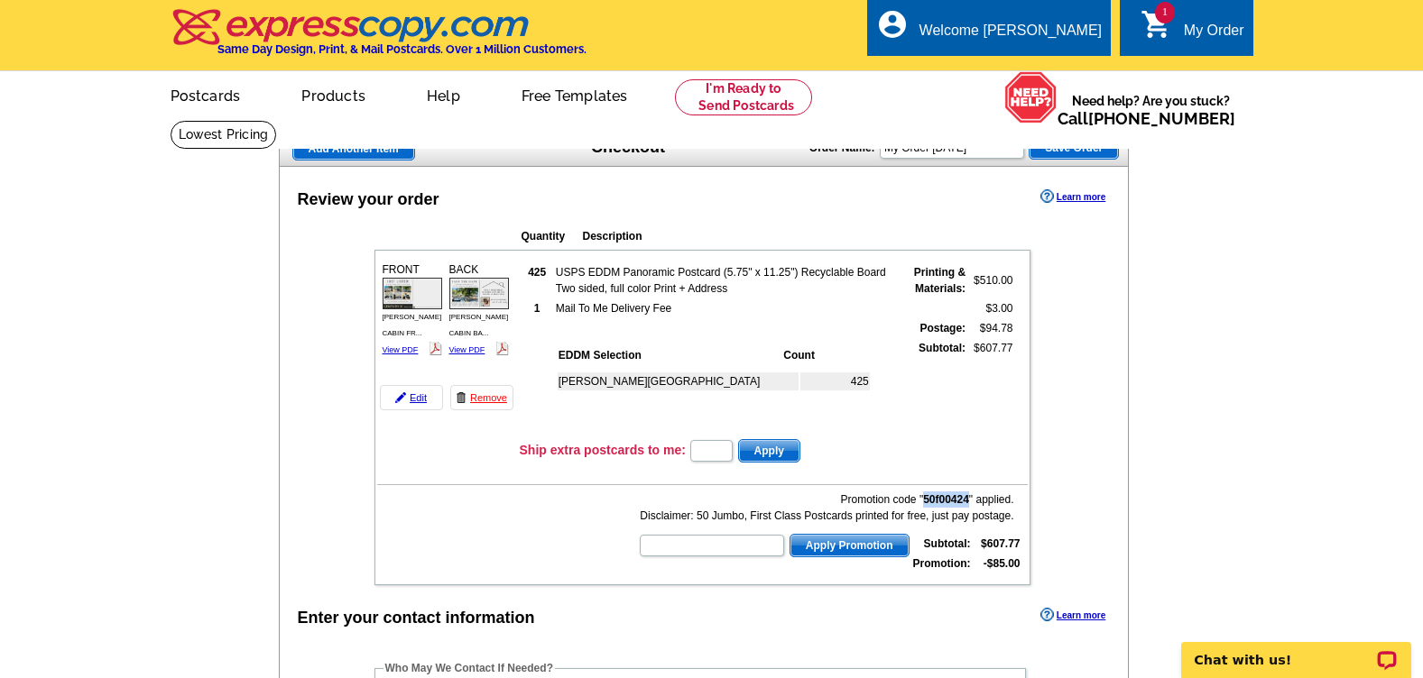
drag, startPoint x: 966, startPoint y: 503, endPoint x: 922, endPoint y: 503, distance: 44.2
click at [922, 503] on div "Promotion code " 50f00424 " applied. Disclaimer: 50 Jumbo, First Class Postcard…" at bounding box center [825, 508] width 375 height 32
copy b "50f00424"
click at [742, 549] on input "text" at bounding box center [712, 546] width 144 height 22
paste input "50f00424"
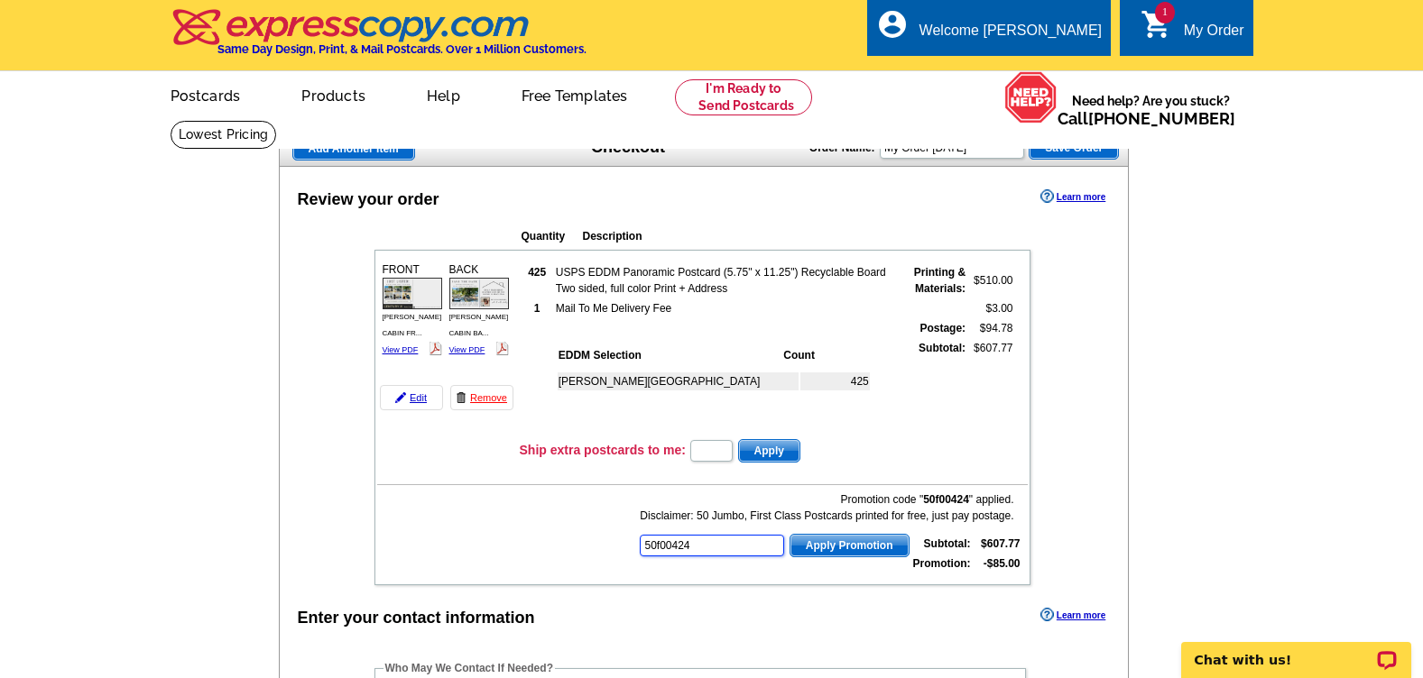
type input "50f00424"
click at [832, 539] on span "Apply Promotion" at bounding box center [849, 546] width 118 height 22
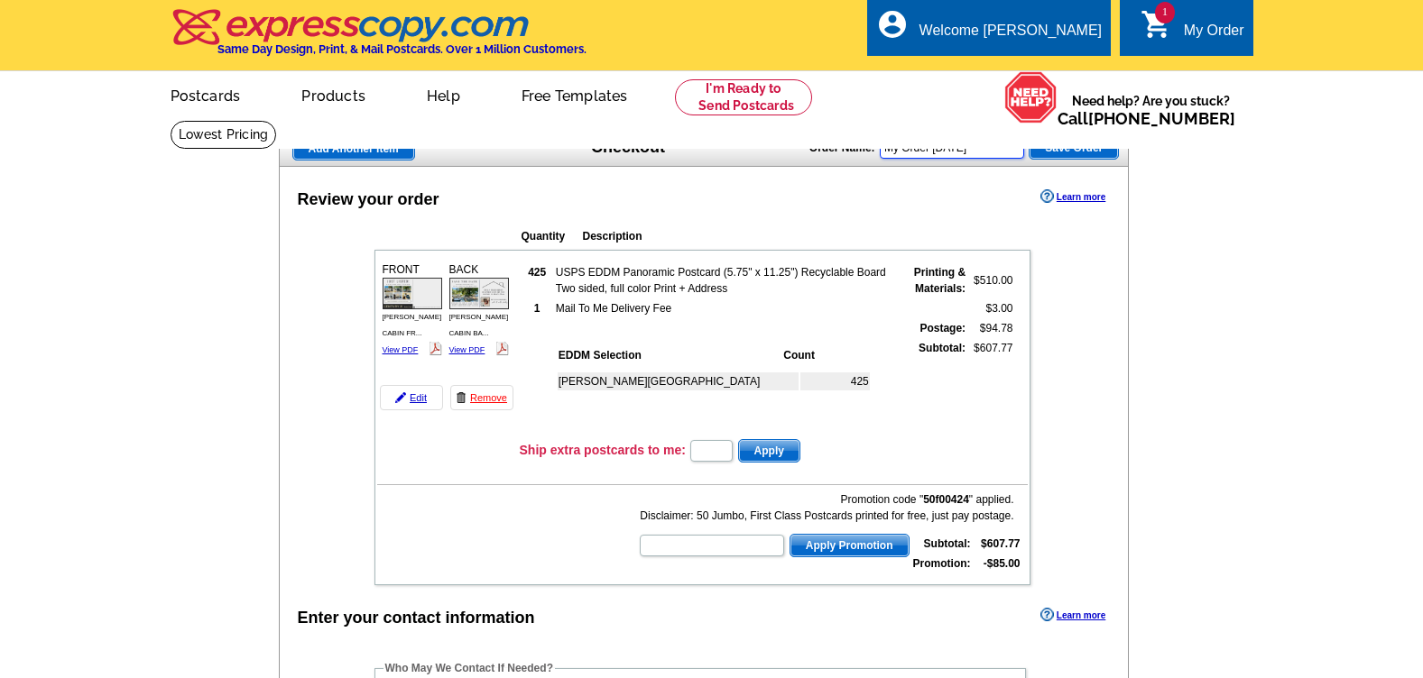
drag, startPoint x: 999, startPoint y: 148, endPoint x: 825, endPoint y: 170, distance: 175.5
click at [840, 157] on div "Order Name: My Order 2025-09-17 Save Order" at bounding box center [963, 146] width 309 height 29
type input "[PERSON_NAME] CABIN"
click at [1067, 152] on span "Save Order" at bounding box center [1073, 148] width 88 height 22
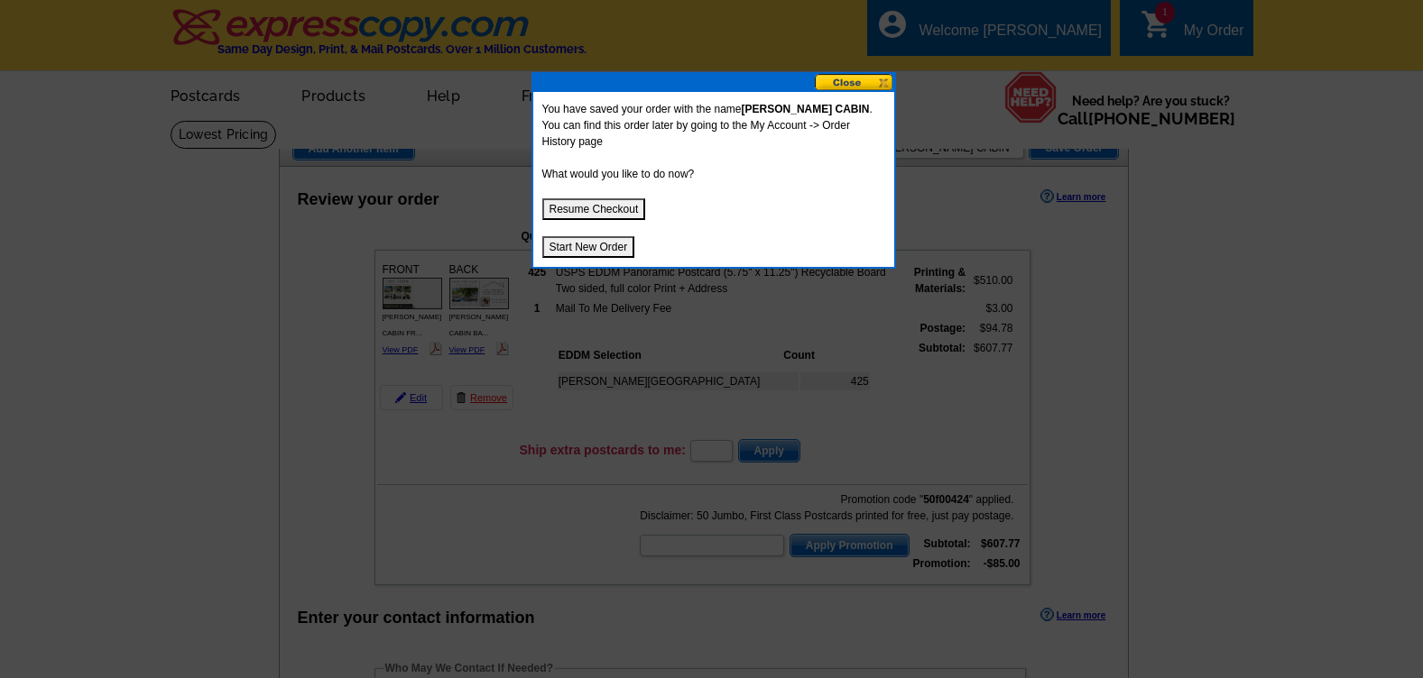
click at [605, 198] on button "Resume Checkout" at bounding box center [594, 209] width 104 height 22
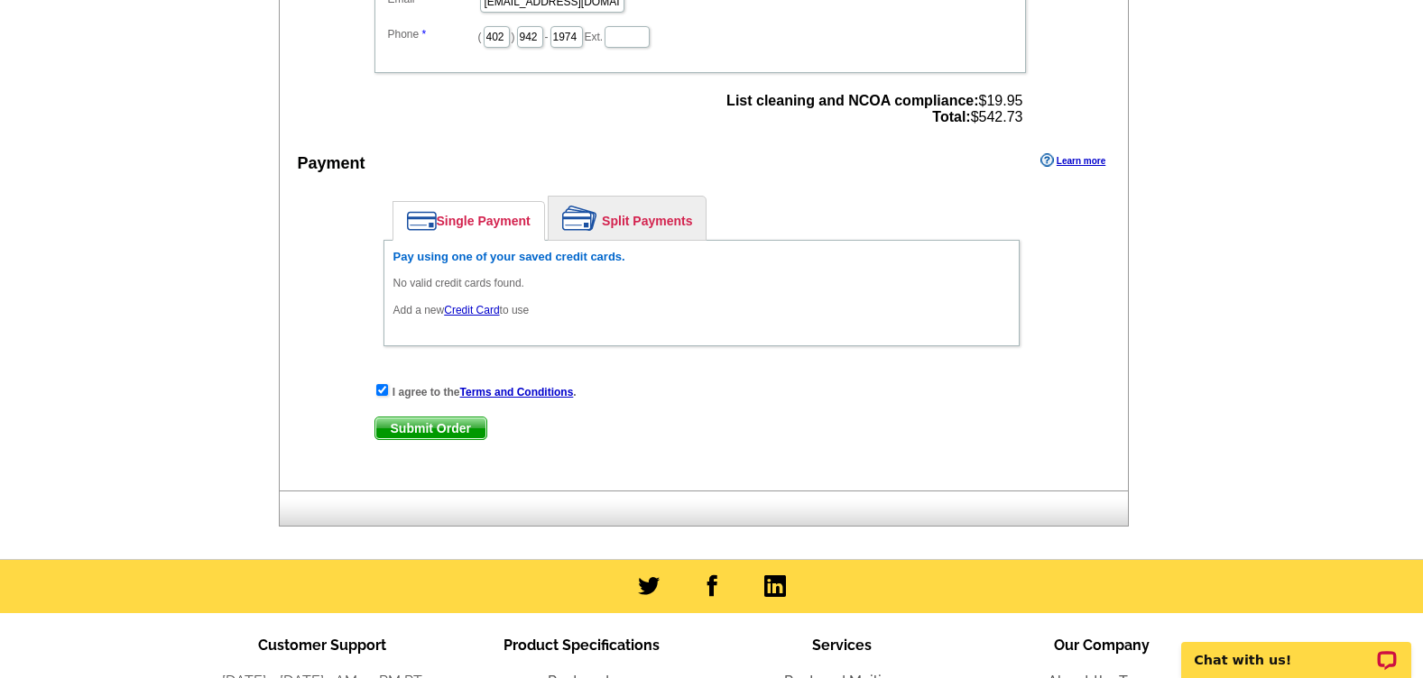
scroll to position [722, 0]
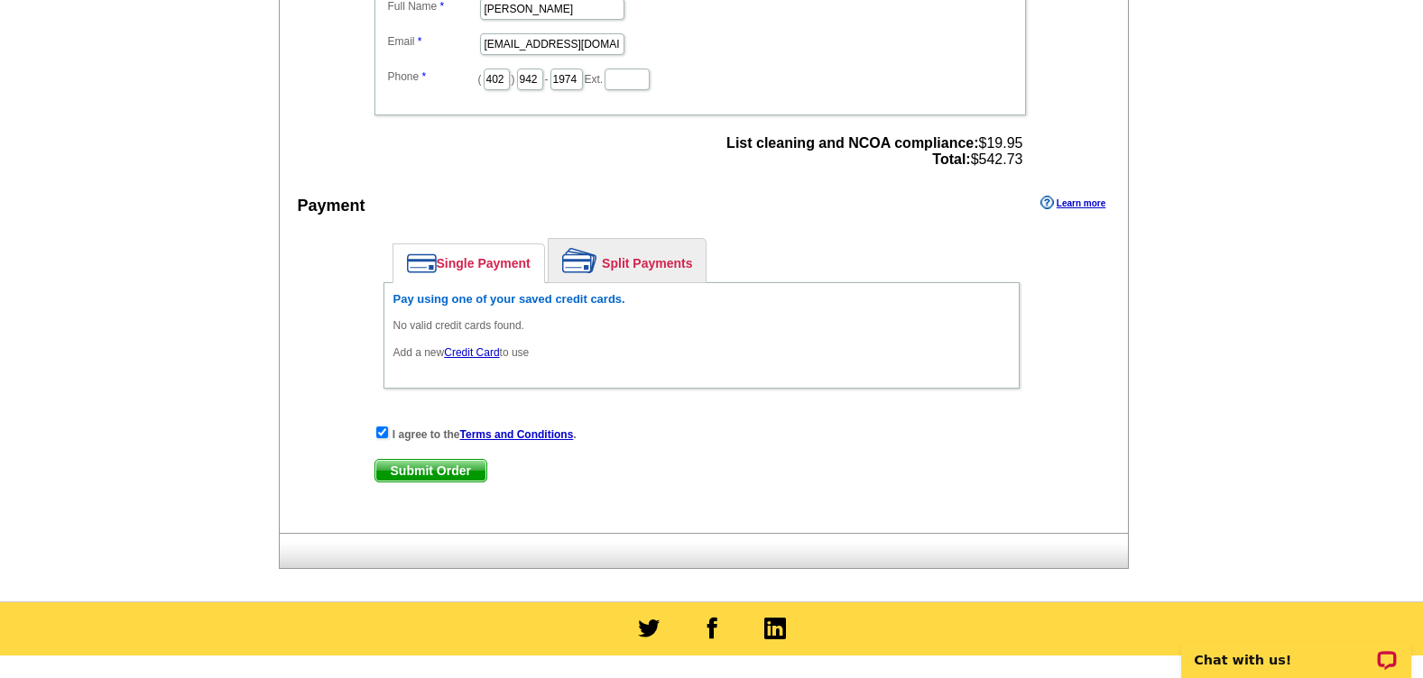
click at [481, 355] on link "Credit Card" at bounding box center [471, 352] width 55 height 13
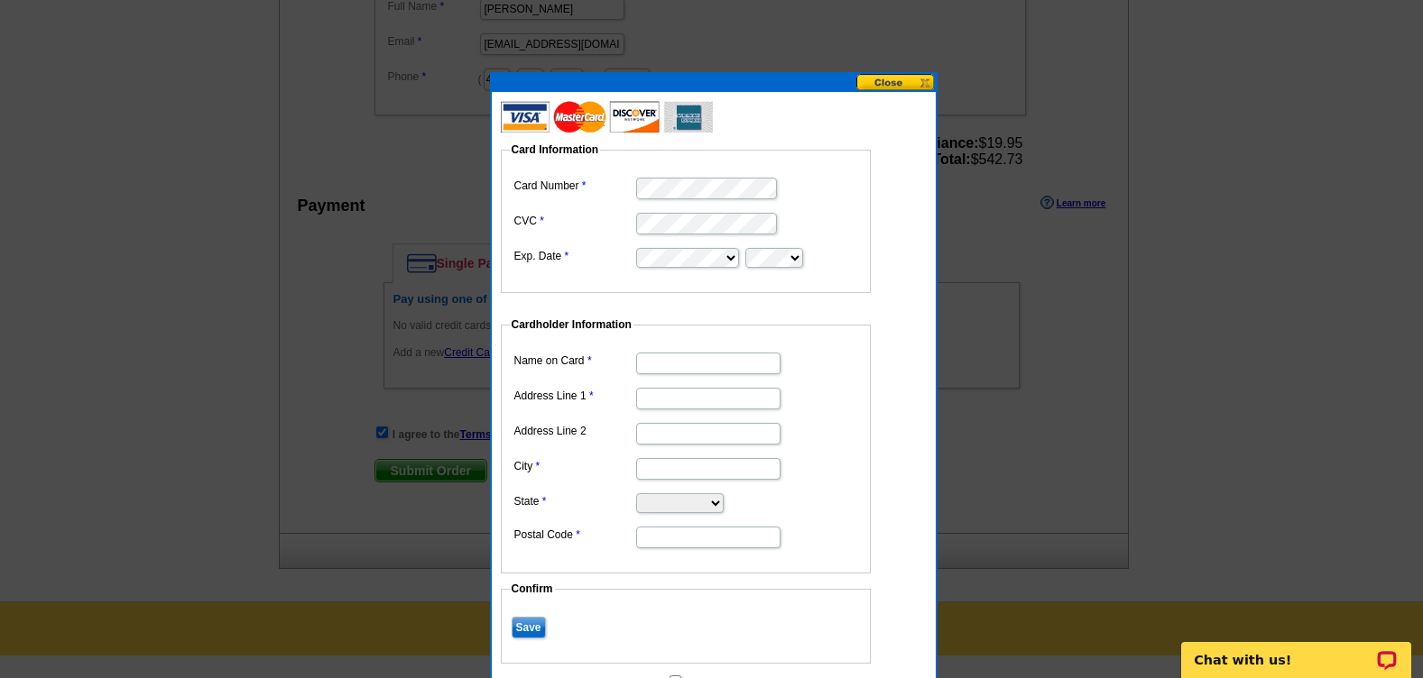
drag, startPoint x: 601, startPoint y: 390, endPoint x: 683, endPoint y: 169, distance: 235.8
click at [683, 169] on fieldset "Card Information Card Number CVC Exp. Date" at bounding box center [686, 218] width 370 height 152
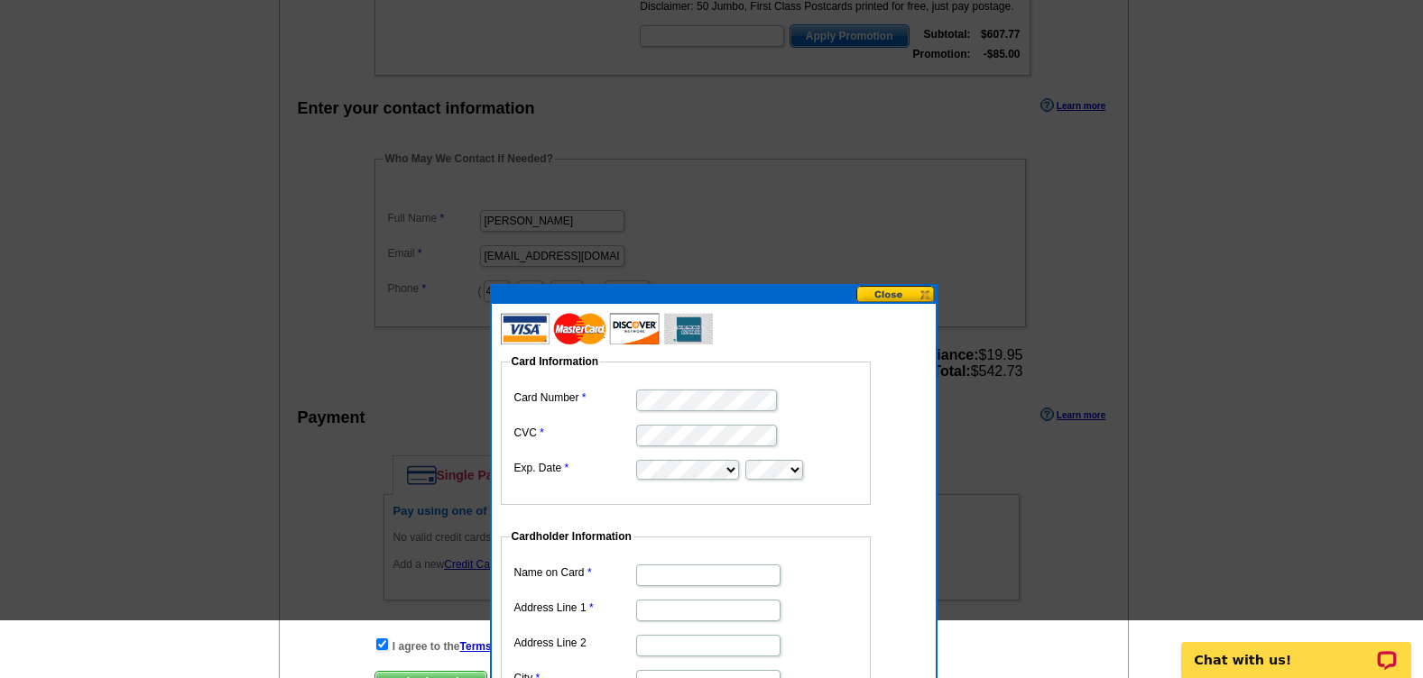
scroll to position [541, 0]
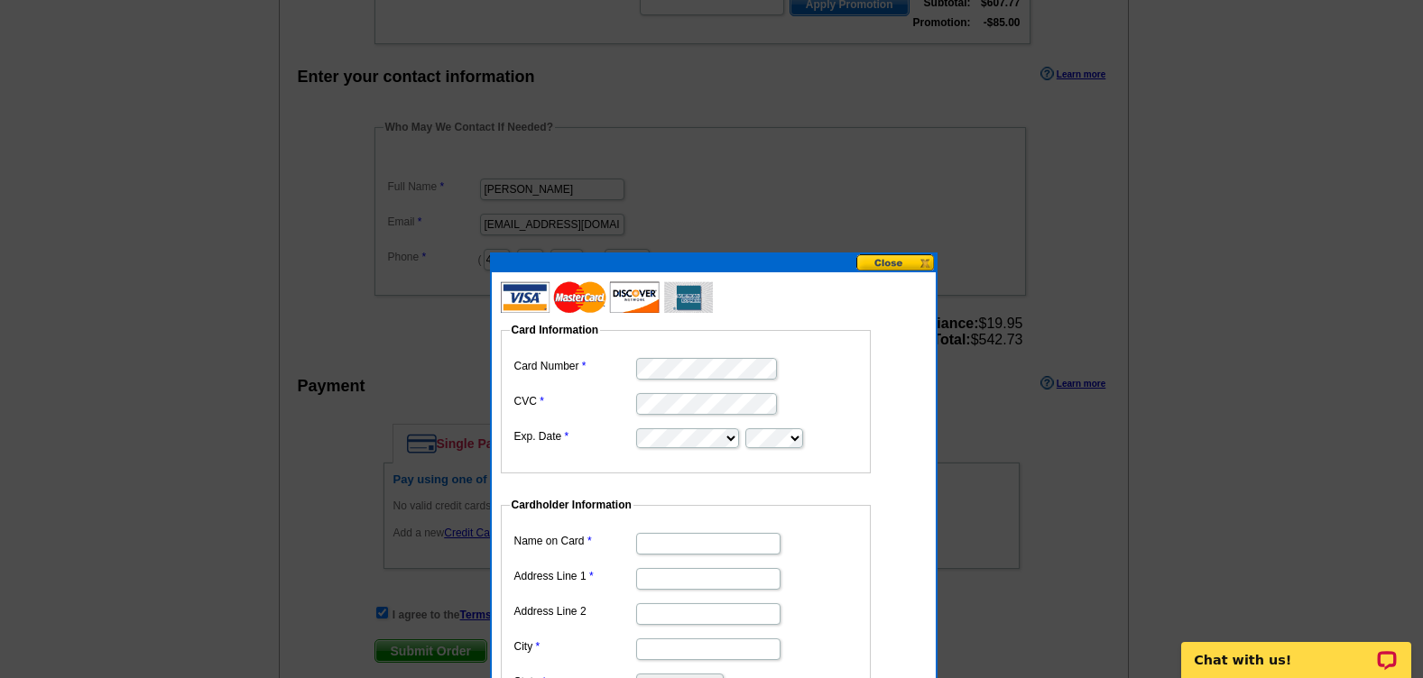
click at [864, 434] on fieldset "Card Information Card Number CVC Exp. Date" at bounding box center [686, 398] width 370 height 152
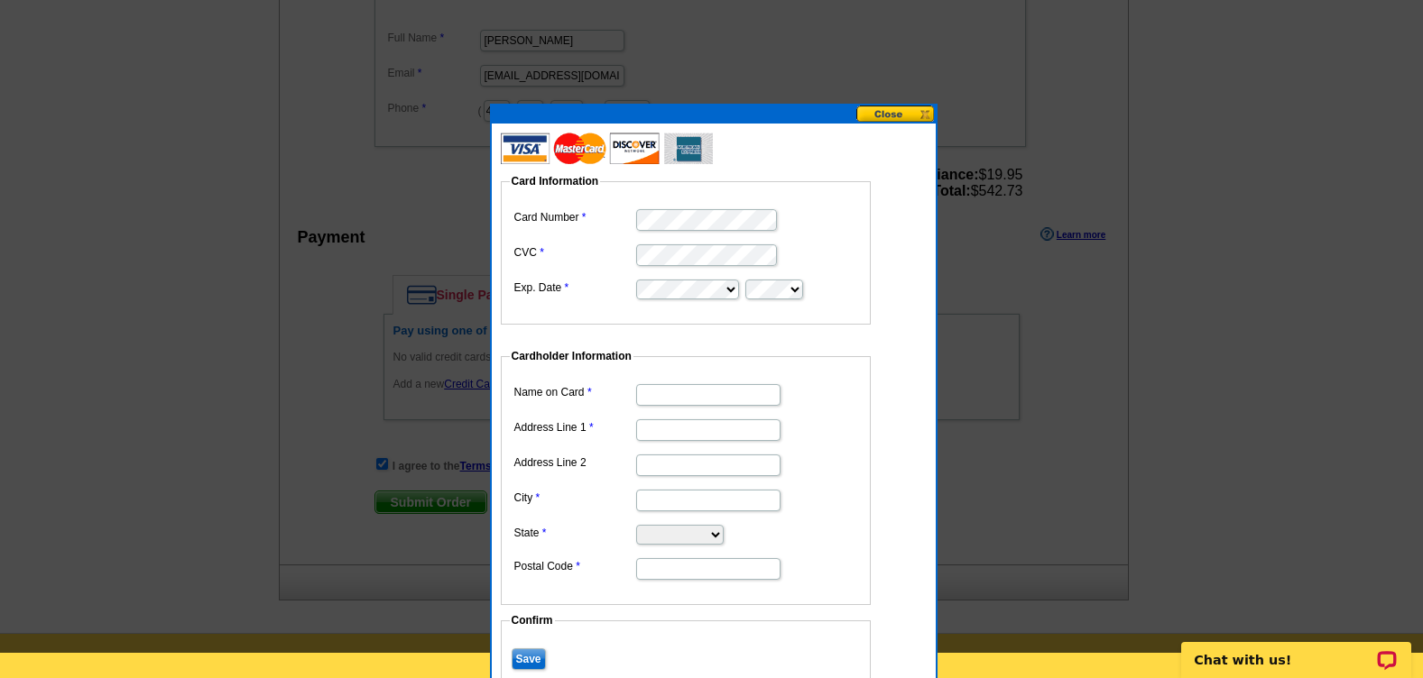
scroll to position [722, 0]
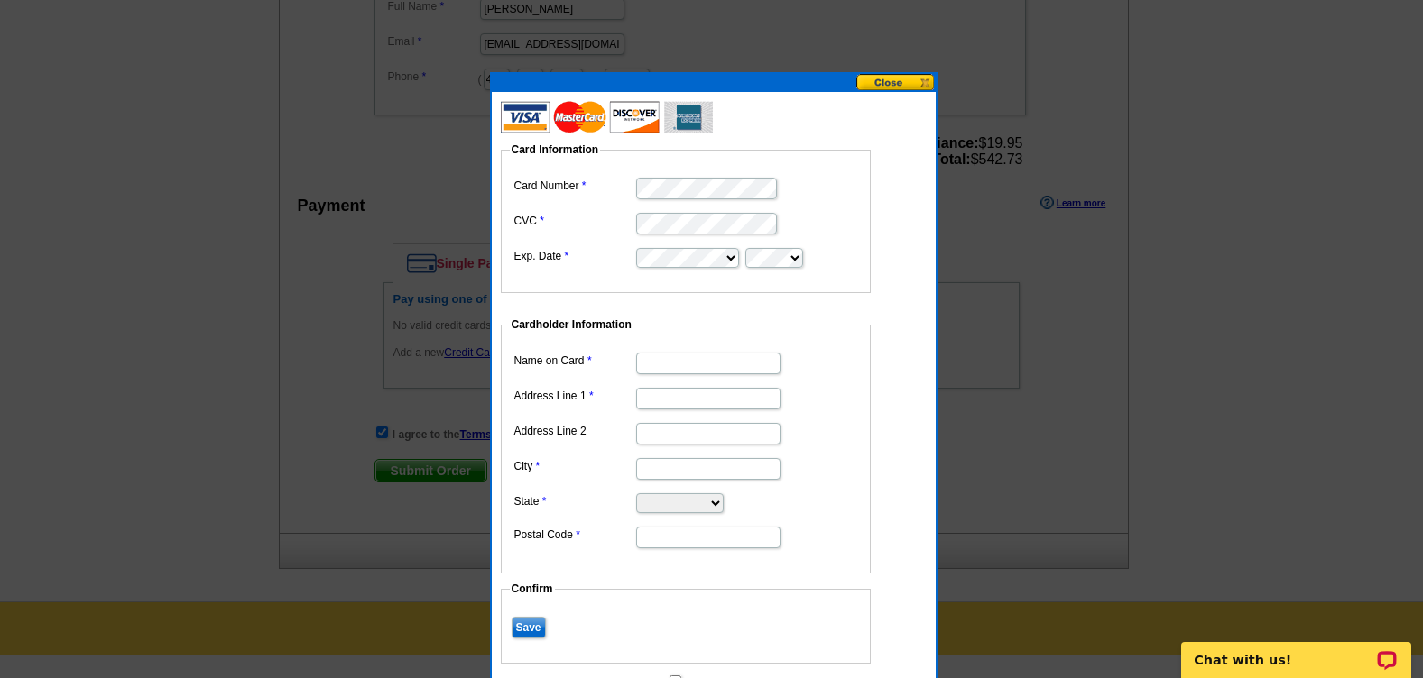
click at [714, 363] on input "Name on Card" at bounding box center [708, 364] width 144 height 22
type input "[PERSON_NAME]"
click at [695, 399] on input "Address Line 1" at bounding box center [708, 399] width 144 height 22
type input "126 PO BOX"
type input "239 N Main Street"
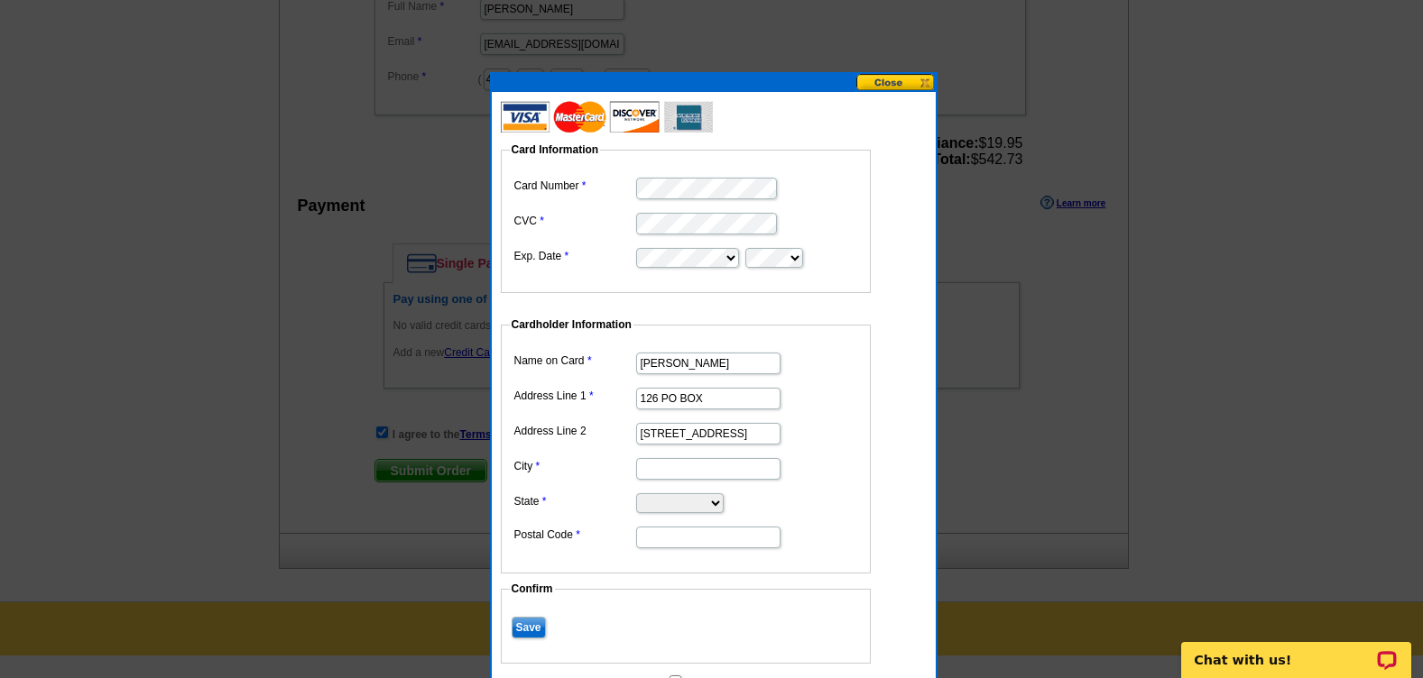
type input "Leigh"
select select "NE"
type input "68643"
click at [830, 399] on dd "126 PO BOX" at bounding box center [686, 397] width 352 height 28
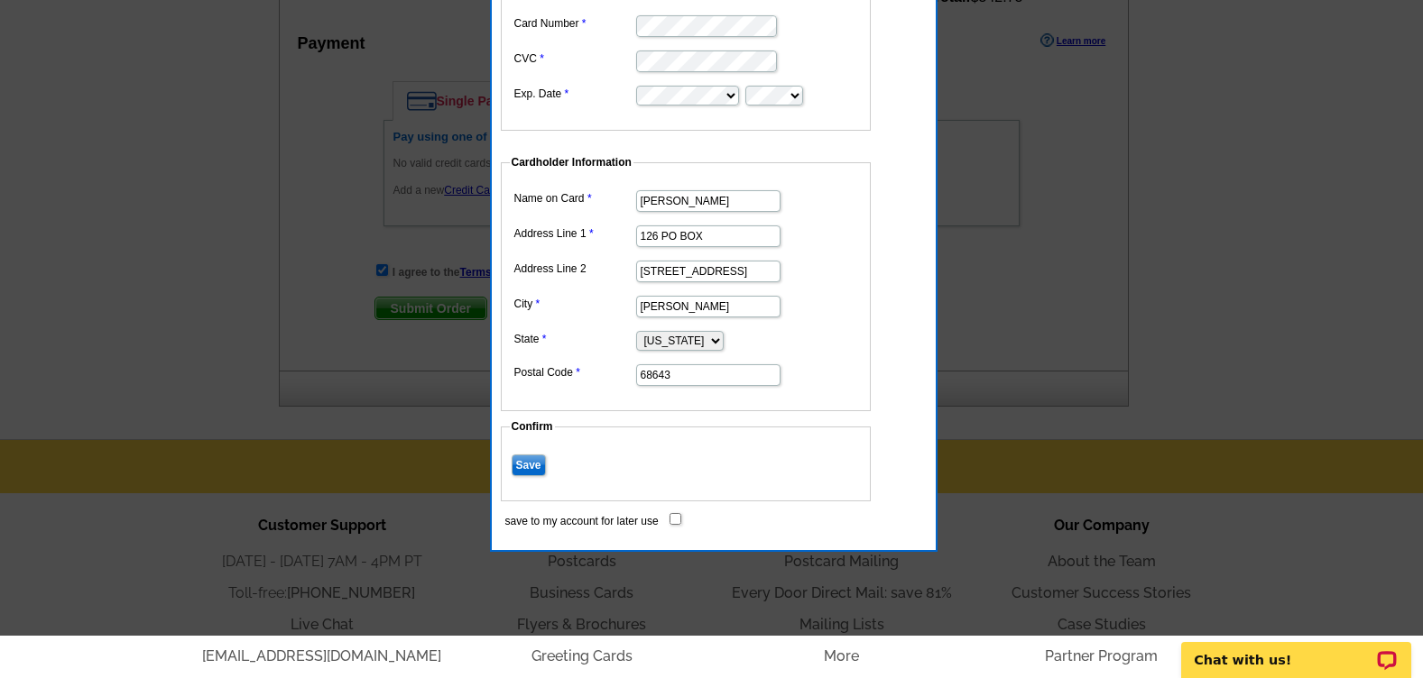
scroll to position [1032, 0]
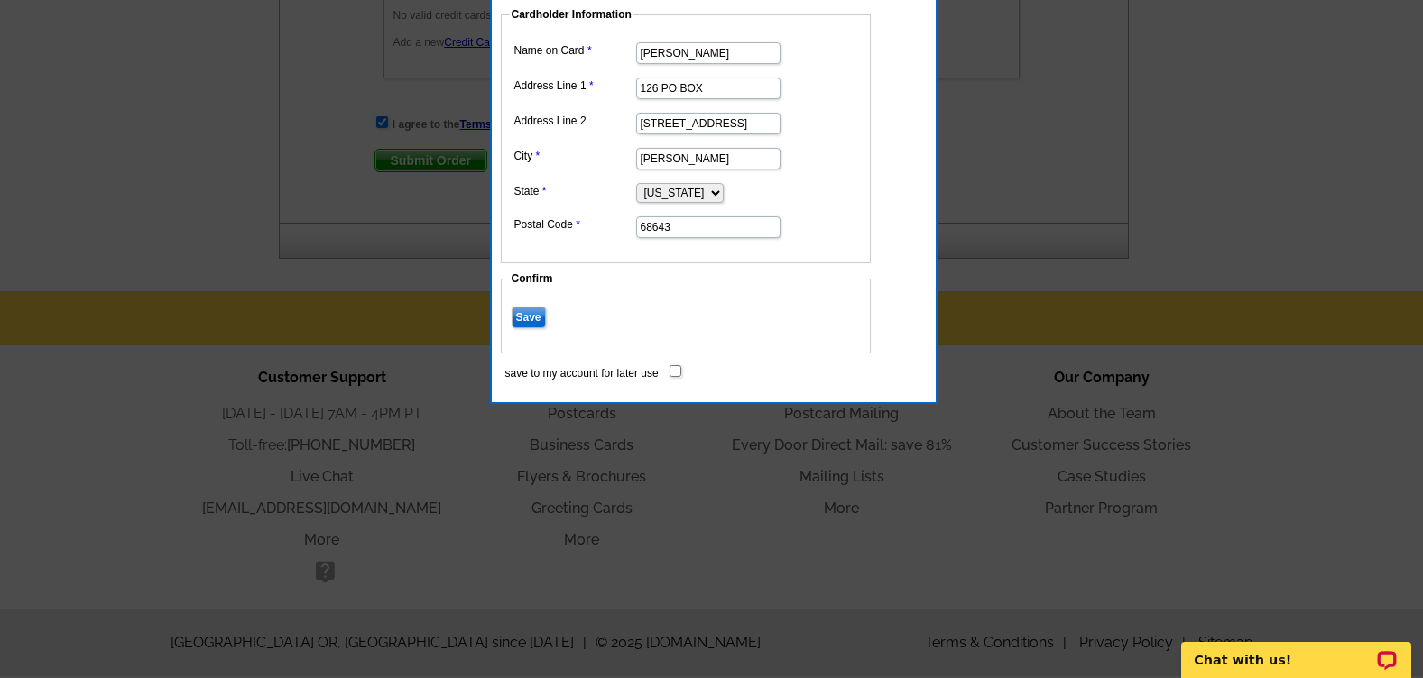
click at [526, 310] on input "Save" at bounding box center [529, 318] width 34 height 22
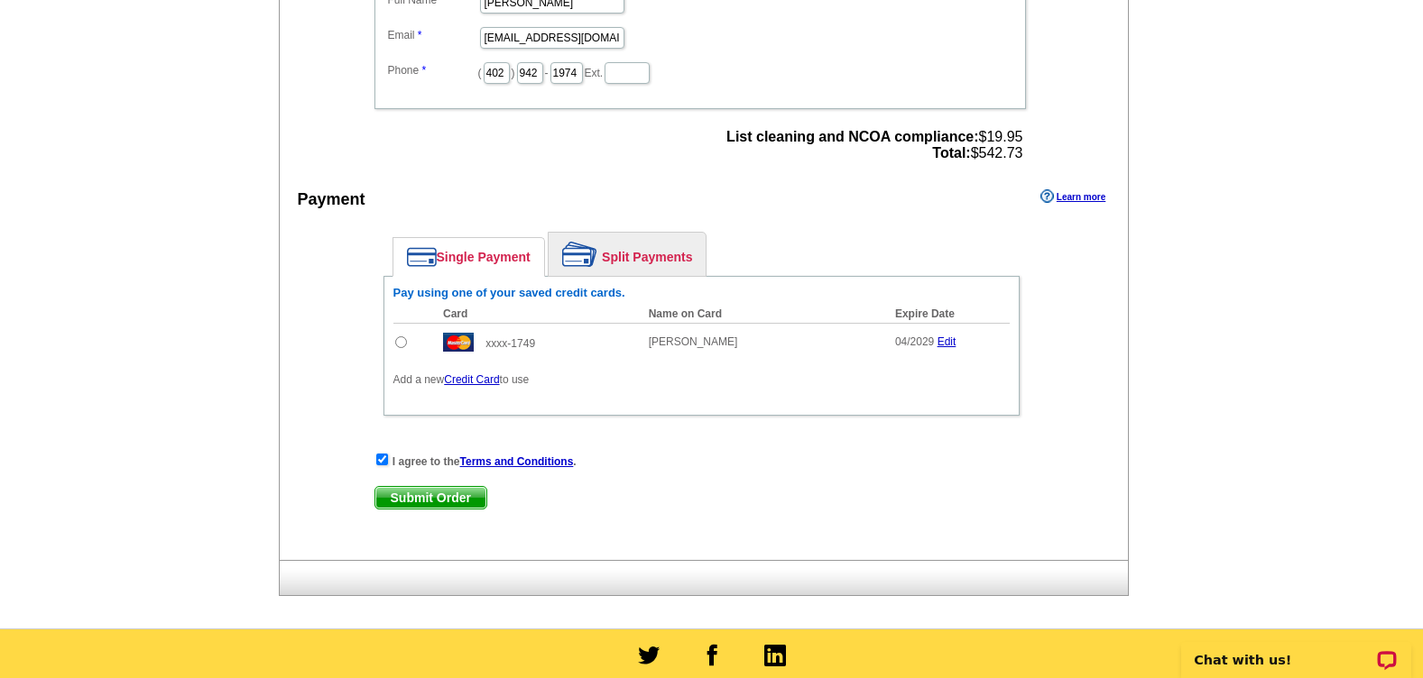
scroll to position [761, 0]
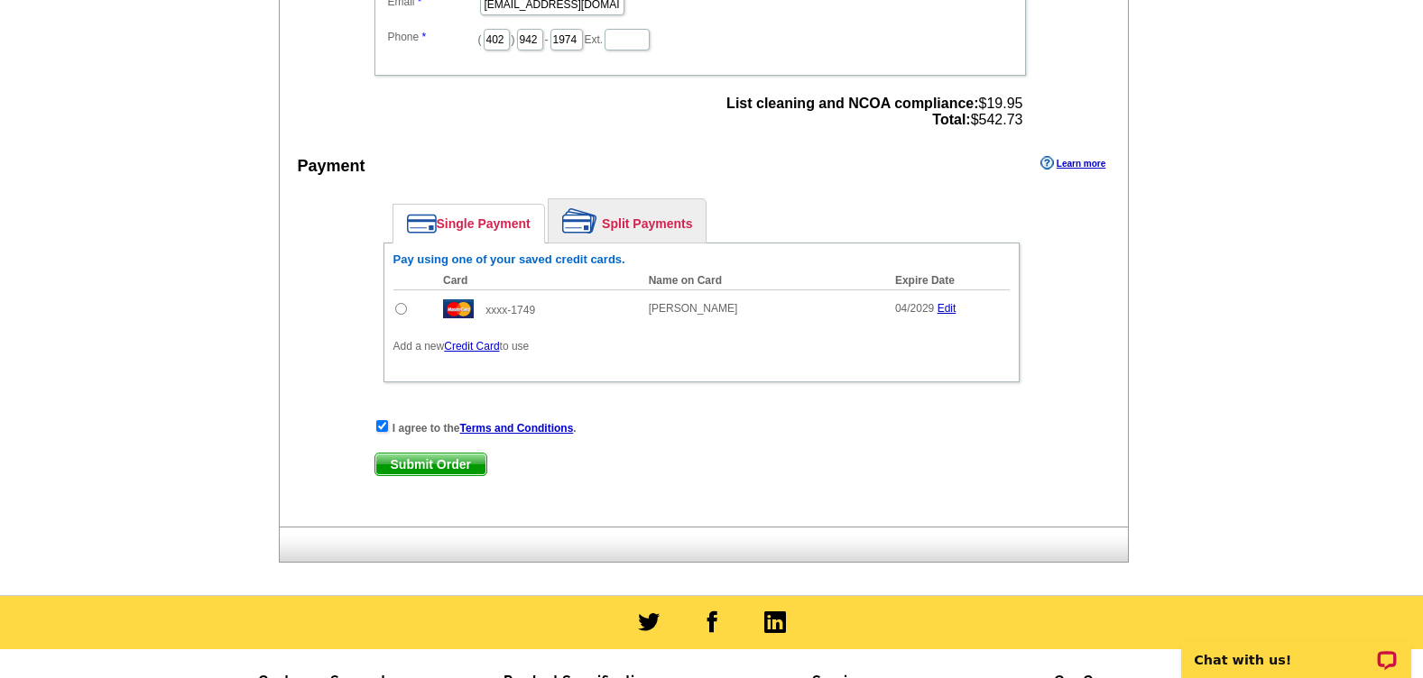
click at [401, 311] on input "radio" at bounding box center [401, 309] width 12 height 12
radio input "true"
click at [458, 466] on span "Submit Order" at bounding box center [430, 465] width 111 height 22
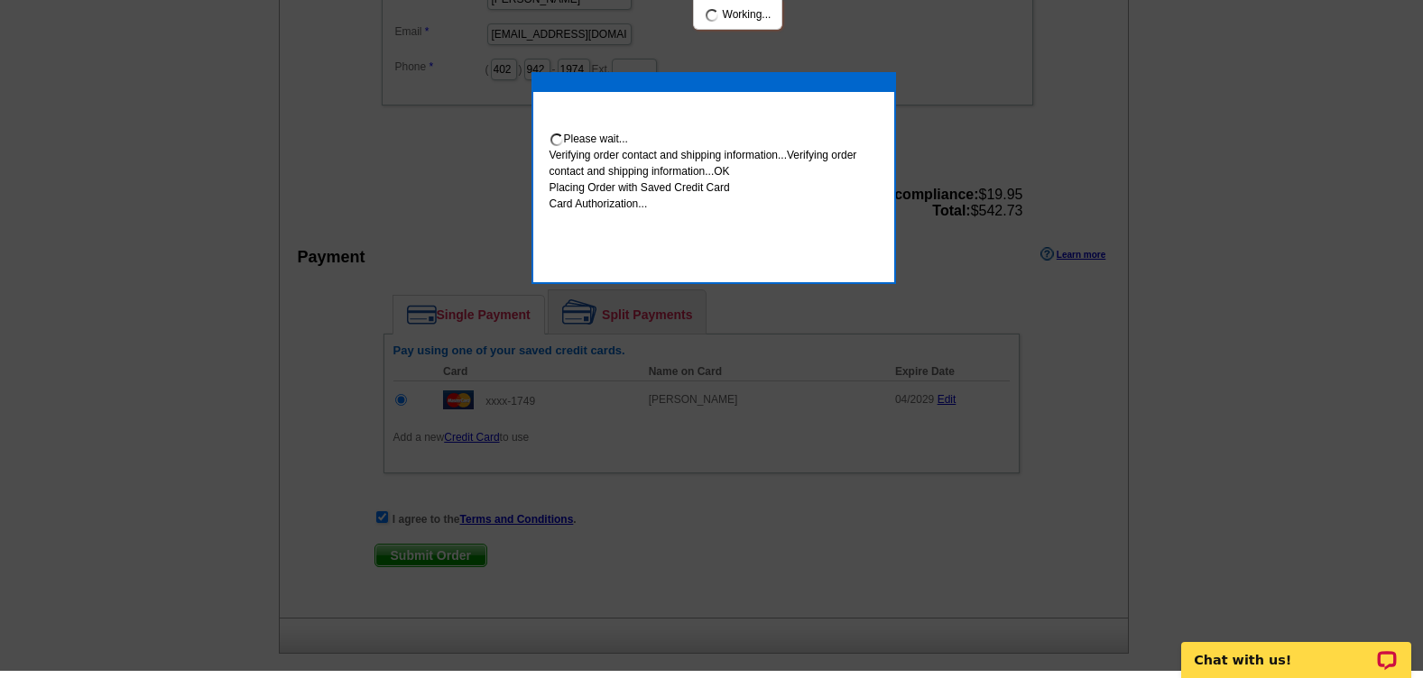
scroll to position [754, 0]
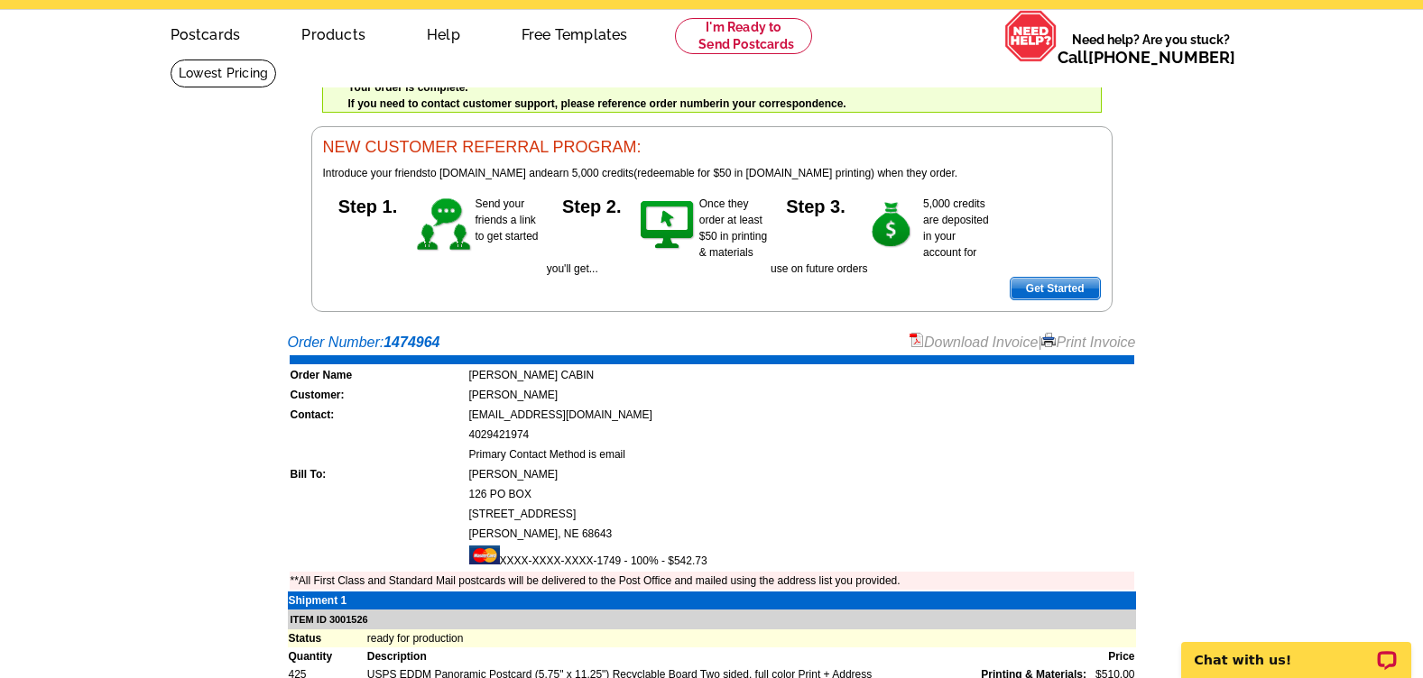
scroll to position [90, 0]
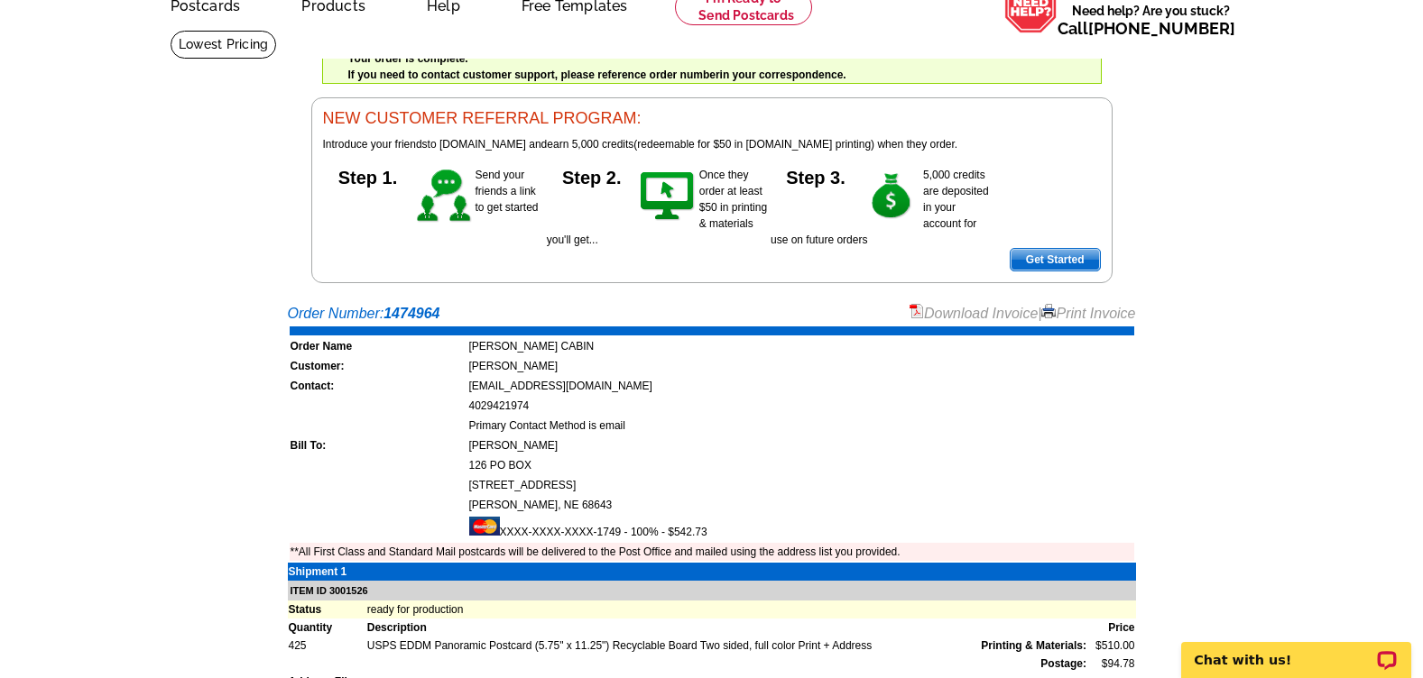
drag, startPoint x: 1076, startPoint y: 319, endPoint x: 142, endPoint y: 614, distance: 980.1
click at [1077, 319] on link "Print Invoice" at bounding box center [1088, 313] width 94 height 15
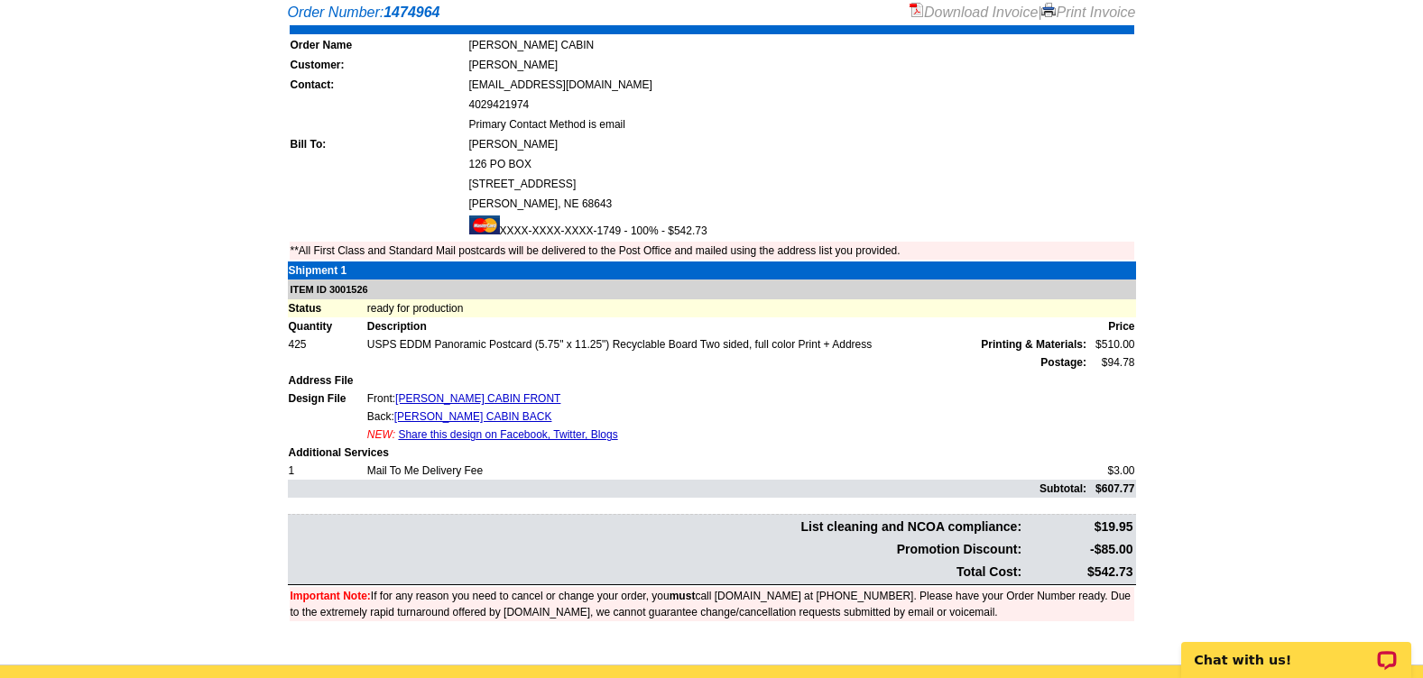
scroll to position [451, 0]
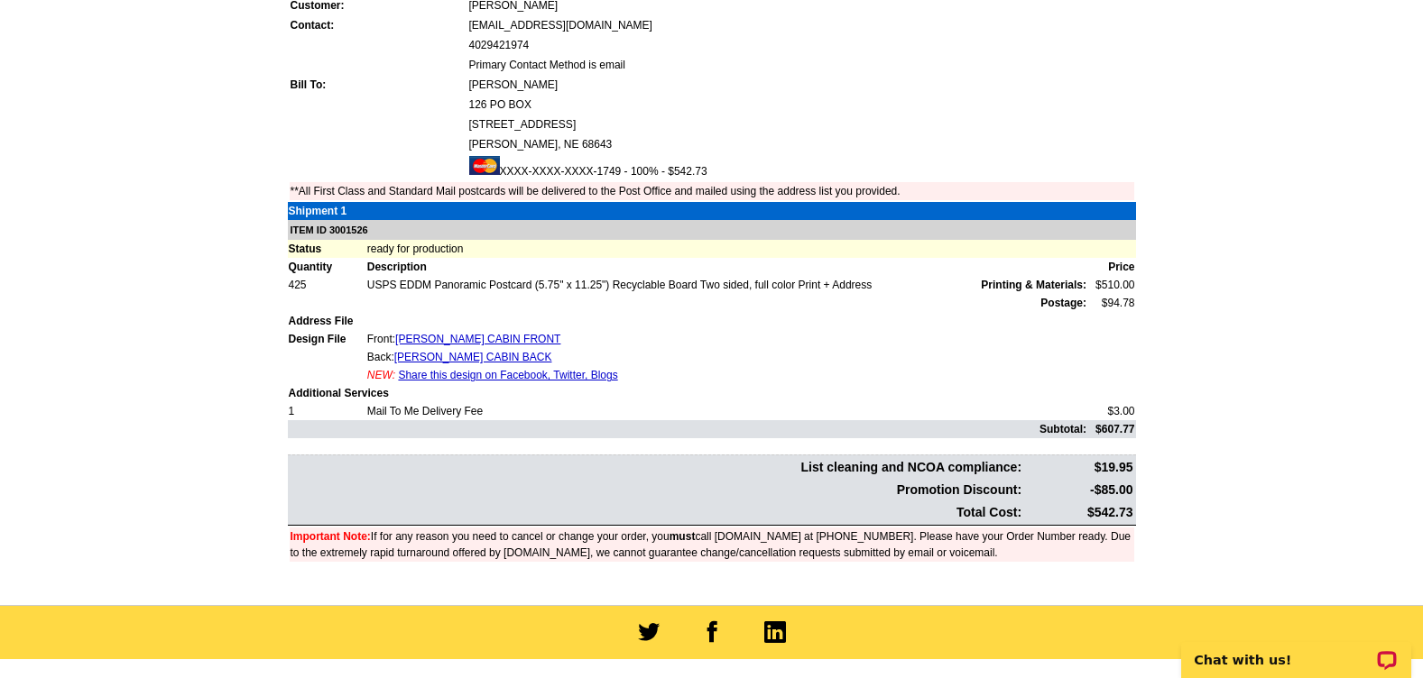
click at [1048, 116] on td "239 N Main Street" at bounding box center [801, 124] width 666 height 18
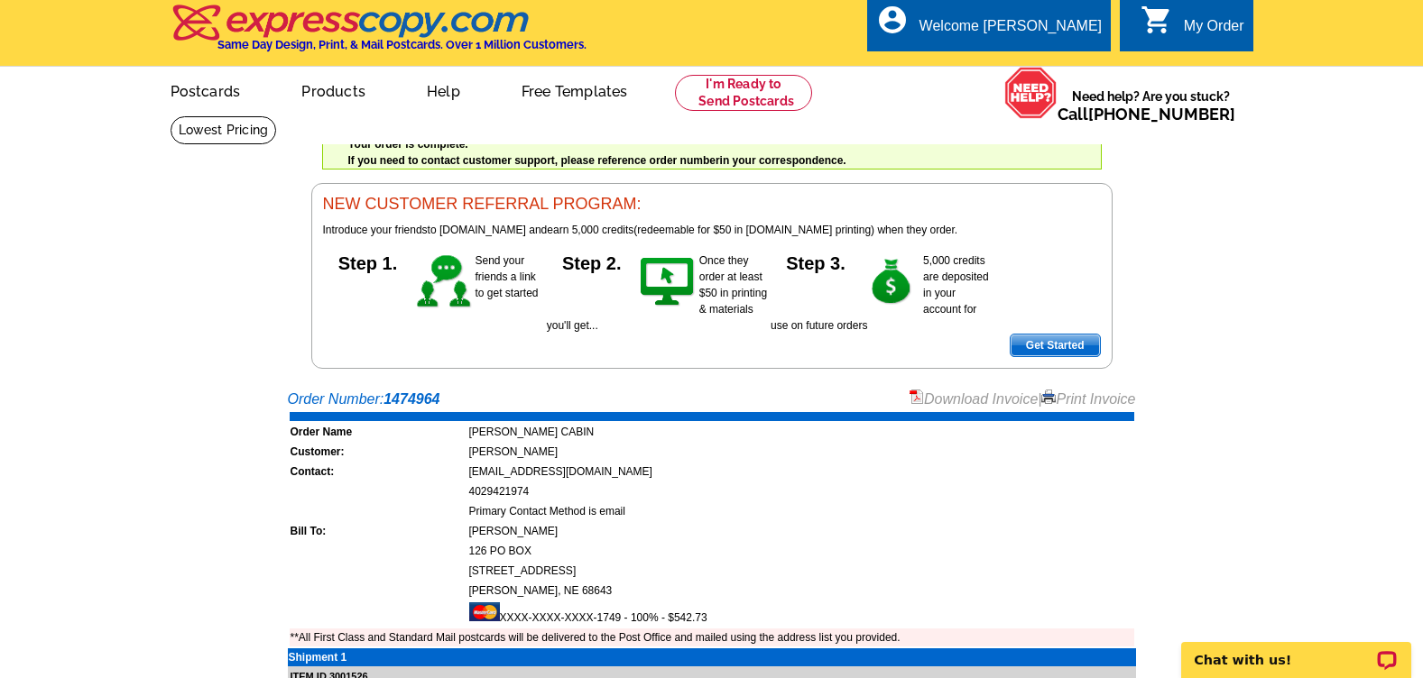
scroll to position [0, 0]
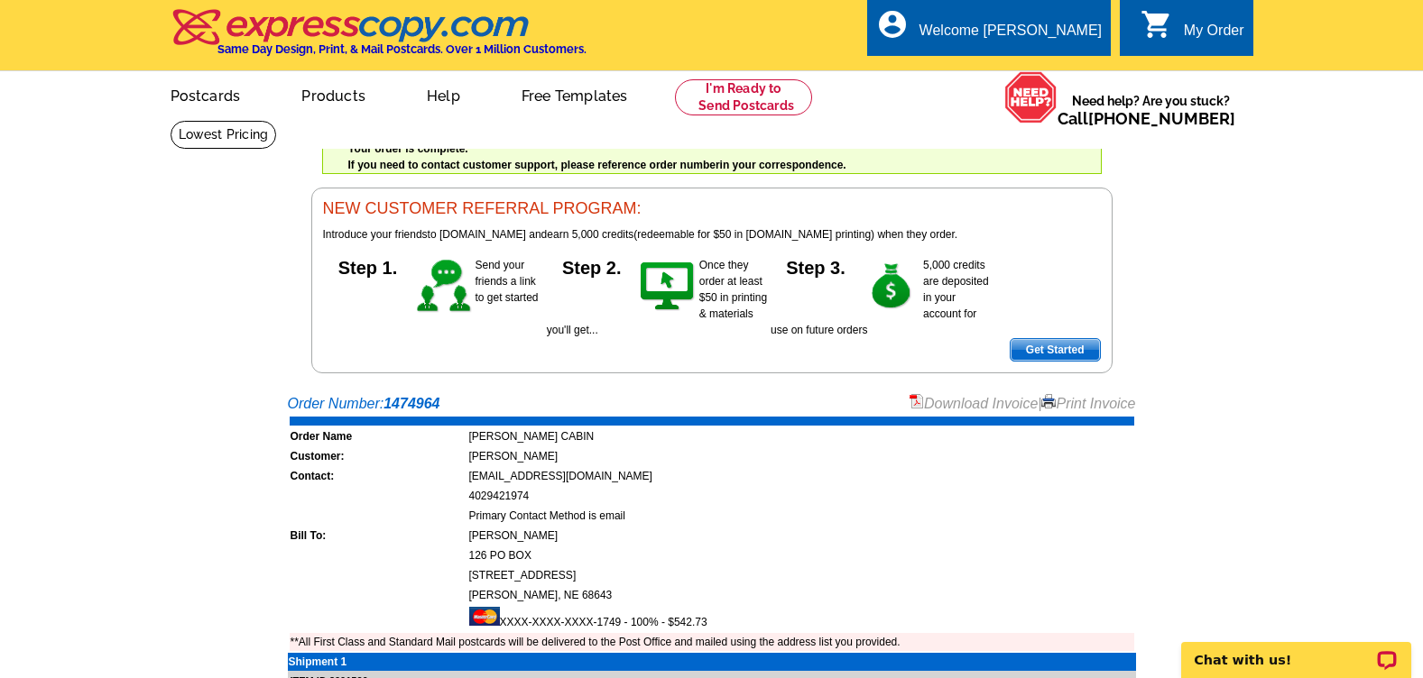
click at [1155, 36] on icon "shopping_cart" at bounding box center [1156, 24] width 32 height 32
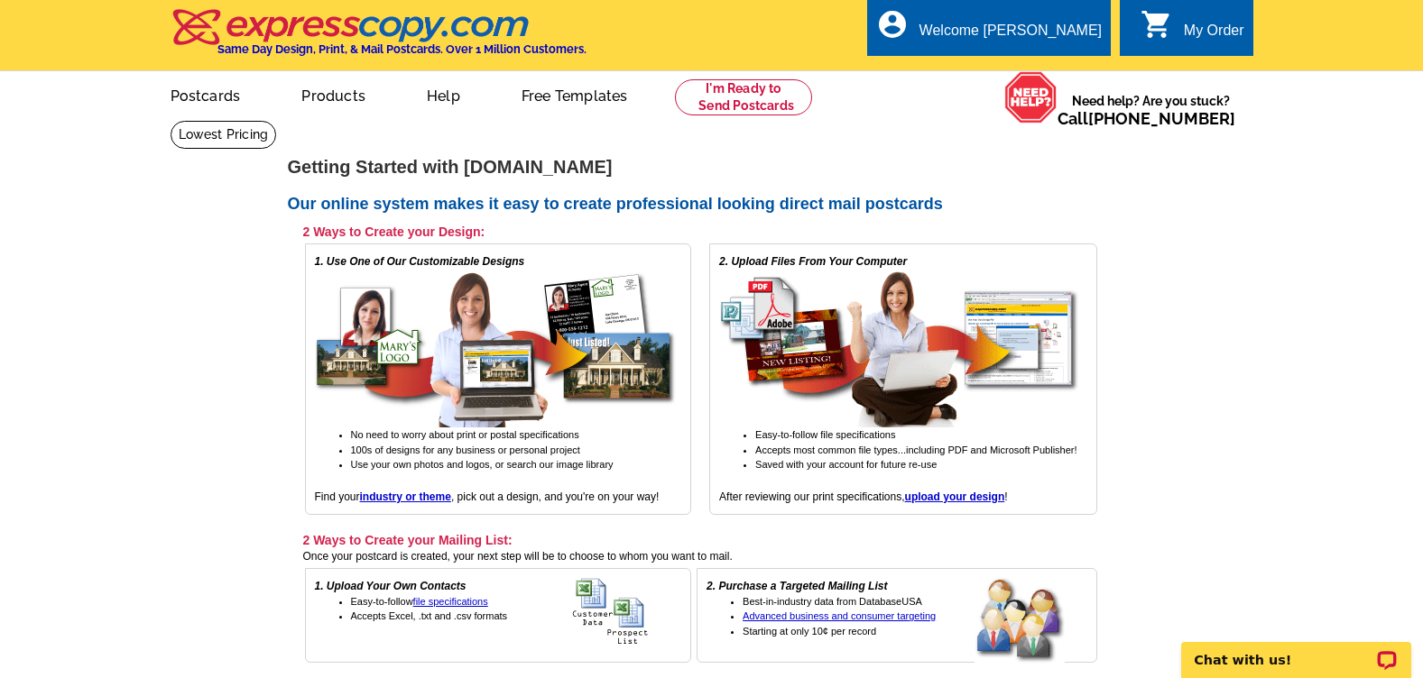
click at [1185, 26] on div "My Order" at bounding box center [1214, 35] width 60 height 25
click at [1038, 31] on div "Welcome [PERSON_NAME]" at bounding box center [1010, 35] width 182 height 25
click at [1057, 79] on li "My Account" at bounding box center [1059, 73] width 97 height 23
click at [1055, 67] on link "My Account" at bounding box center [1057, 69] width 78 height 16
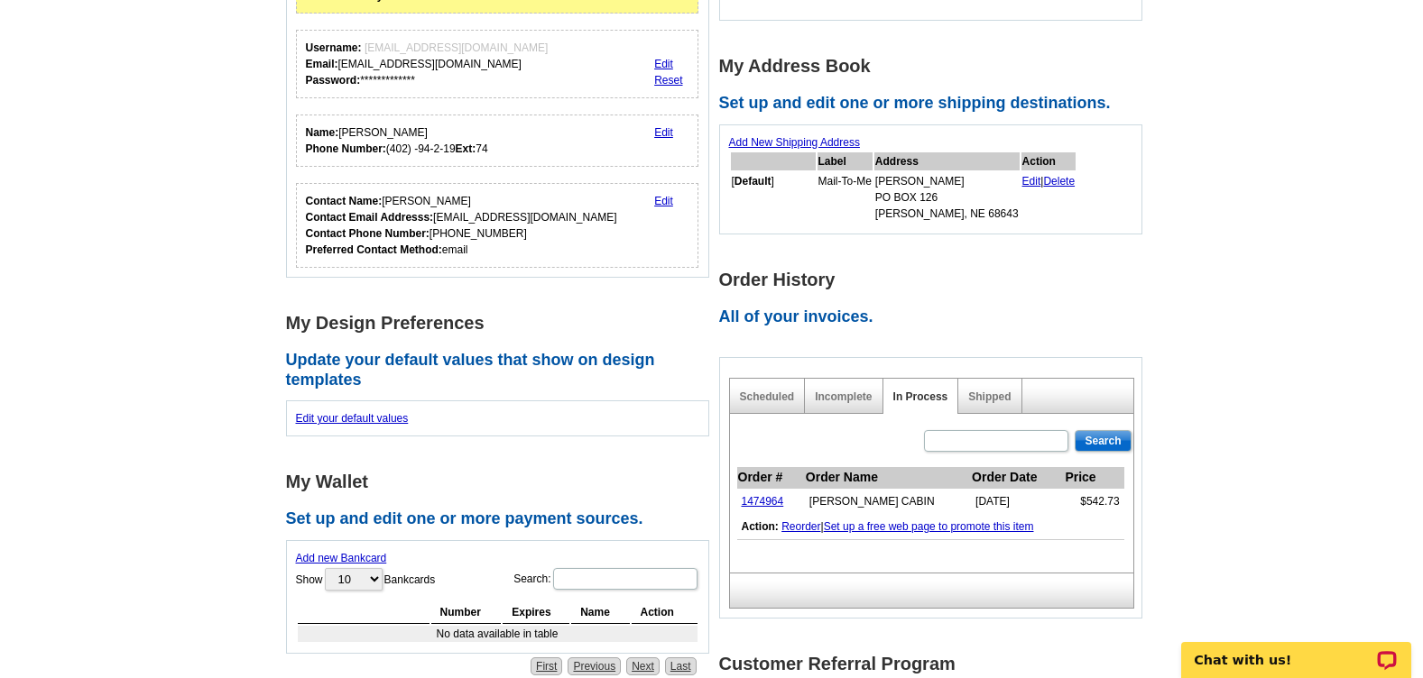
scroll to position [271, 0]
